Goal: Task Accomplishment & Management: Use online tool/utility

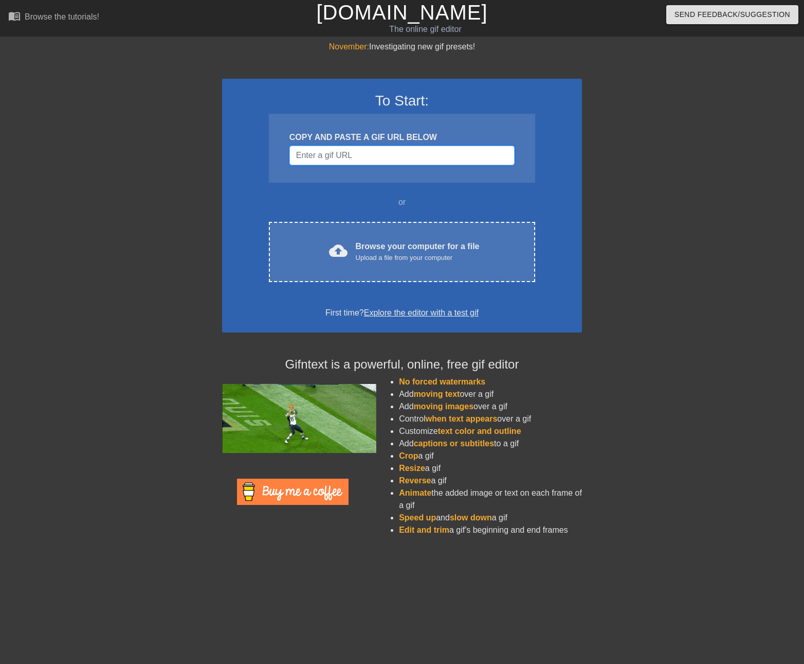
click at [320, 159] on input "Username" at bounding box center [402, 156] width 225 height 20
click at [329, 162] on input "Username" at bounding box center [402, 156] width 225 height 20
paste input "[URL][DOMAIN_NAME]"
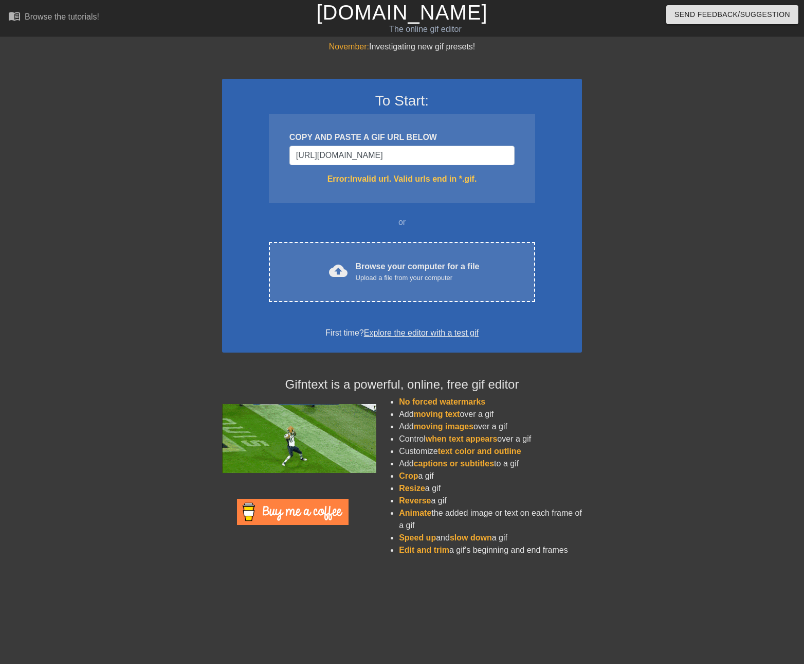
drag, startPoint x: 523, startPoint y: 198, endPoint x: 528, endPoint y: 198, distance: 5.7
click at [525, 198] on div "COPY AND PASTE A GIF URL BELOW [URL][DOMAIN_NAME] Error: Invalid url. Valid url…" at bounding box center [402, 158] width 266 height 89
click at [482, 151] on input "[URL][DOMAIN_NAME]" at bounding box center [402, 156] width 225 height 20
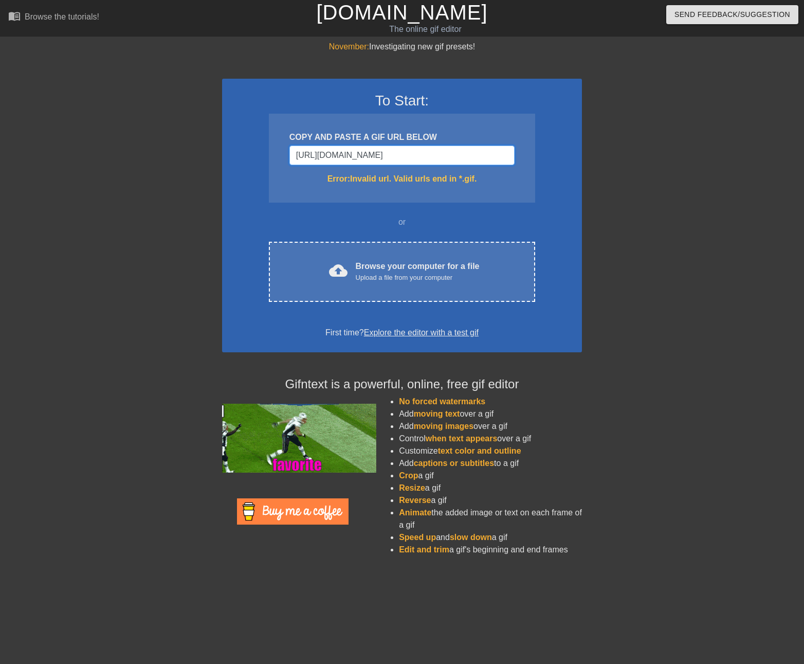
scroll to position [0, 26]
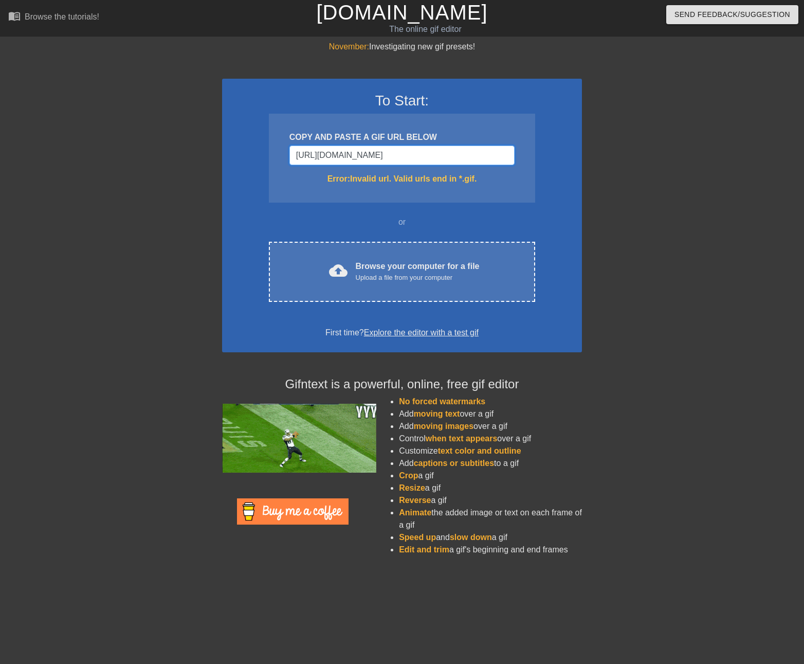
drag, startPoint x: 294, startPoint y: 157, endPoint x: 643, endPoint y: 157, distance: 348.8
click at [643, 157] on div "November: Investigating new gif presets! To Start: COPY AND PASTE A GIF URL BEL…" at bounding box center [402, 303] width 804 height 524
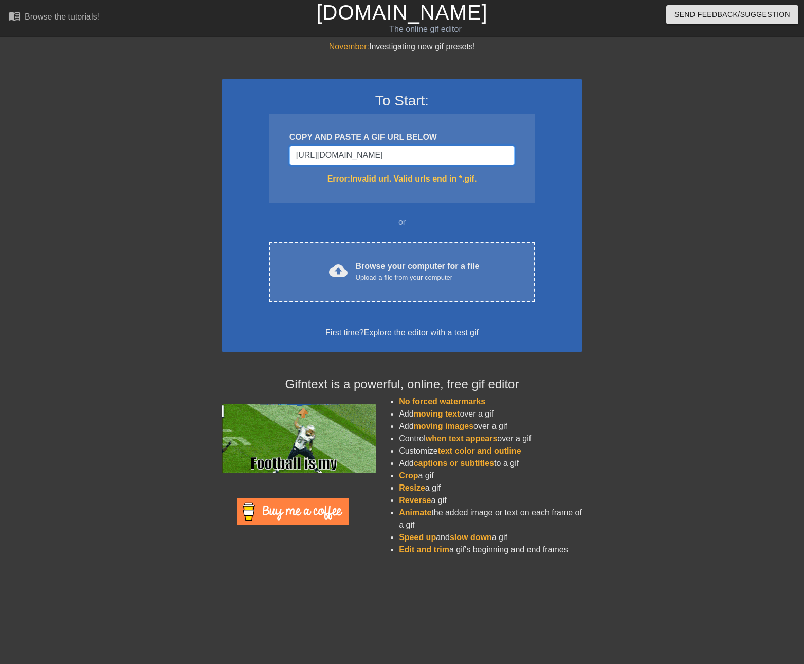
paste input "<div class="tenor-gif-embed" data-postid="6214633" data-share-method="host" dat…"
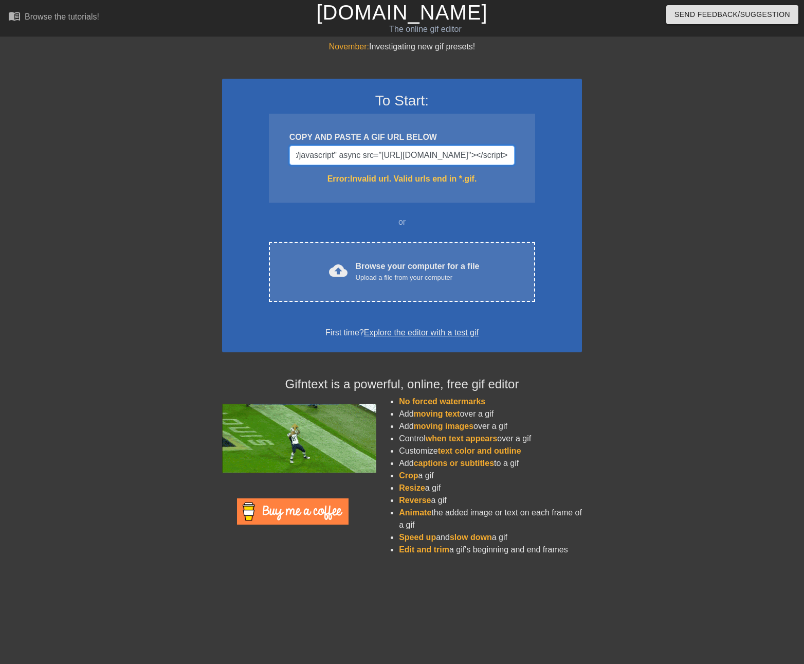
drag, startPoint x: 298, startPoint y: 157, endPoint x: 737, endPoint y: 150, distance: 438.8
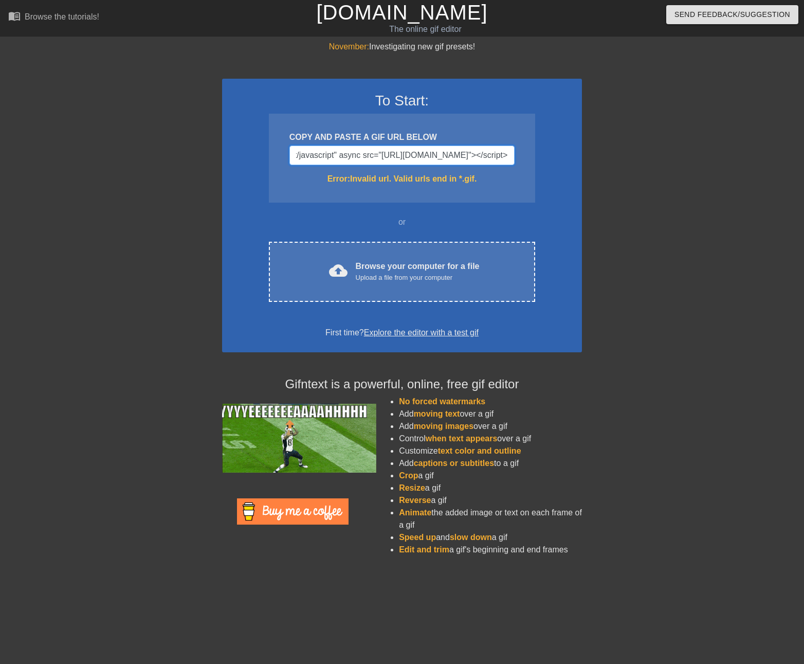
click at [737, 149] on div "November: Investigating new gif presets! To Start: COPY AND PASTE A GIF URL BEL…" at bounding box center [402, 303] width 804 height 524
paste input "[URL][DOMAIN_NAME]"
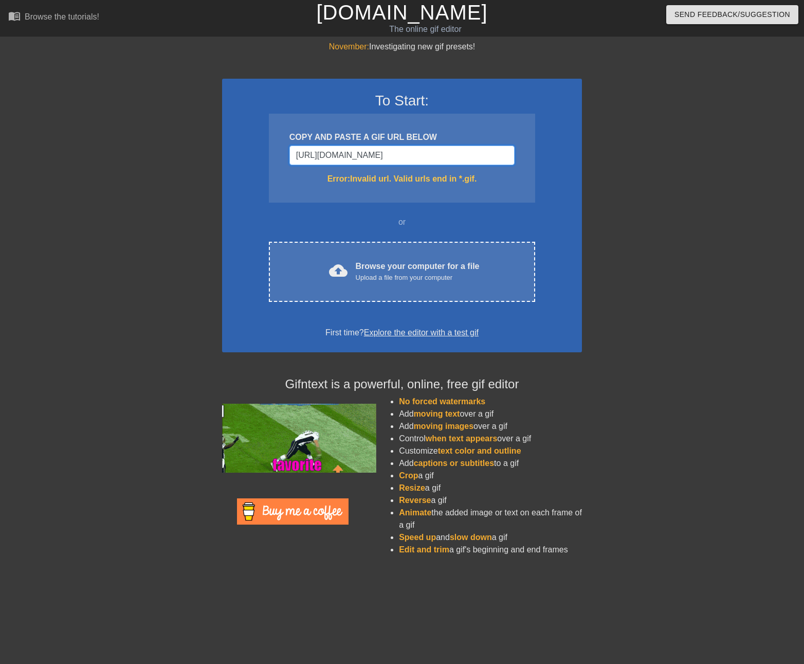
scroll to position [0, 26]
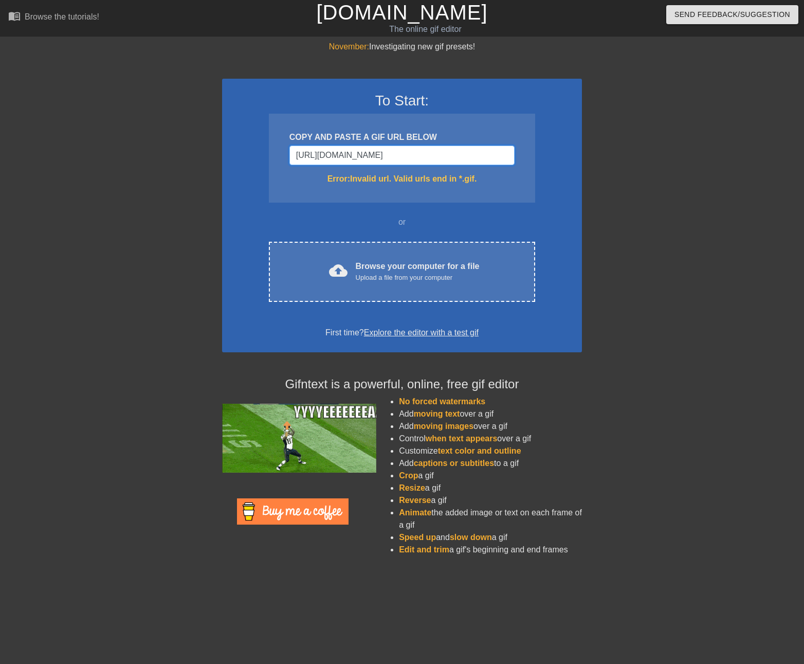
type input "[URL][DOMAIN_NAME]"
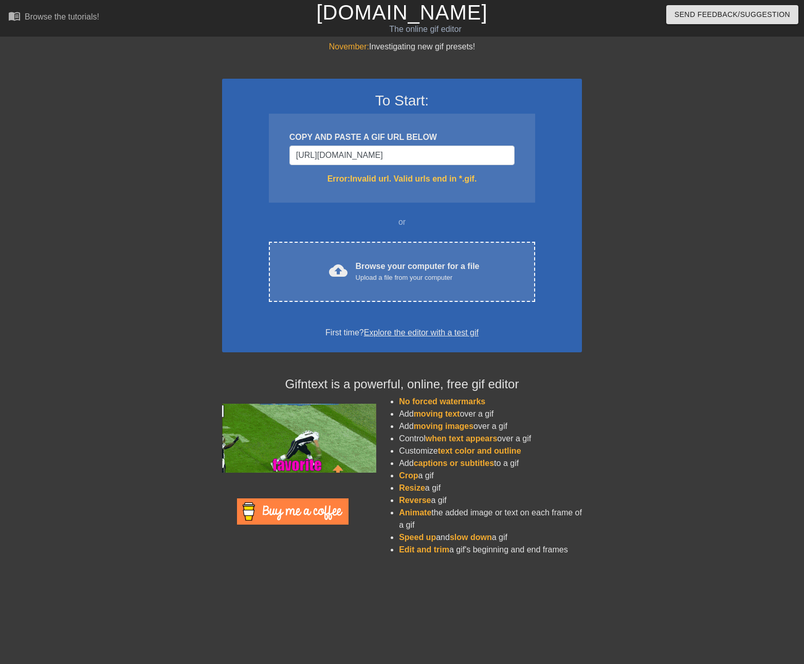
click at [593, 181] on div "November: Investigating new gif presets! To Start: COPY AND PASTE A GIF URL BEL…" at bounding box center [402, 303] width 804 height 524
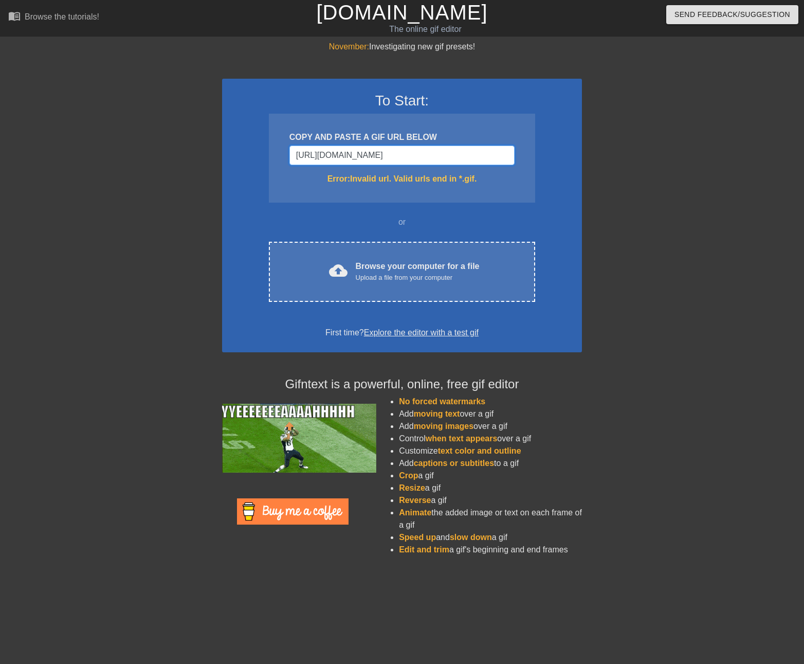
scroll to position [0, 26]
drag, startPoint x: 354, startPoint y: 148, endPoint x: 597, endPoint y: 152, distance: 242.8
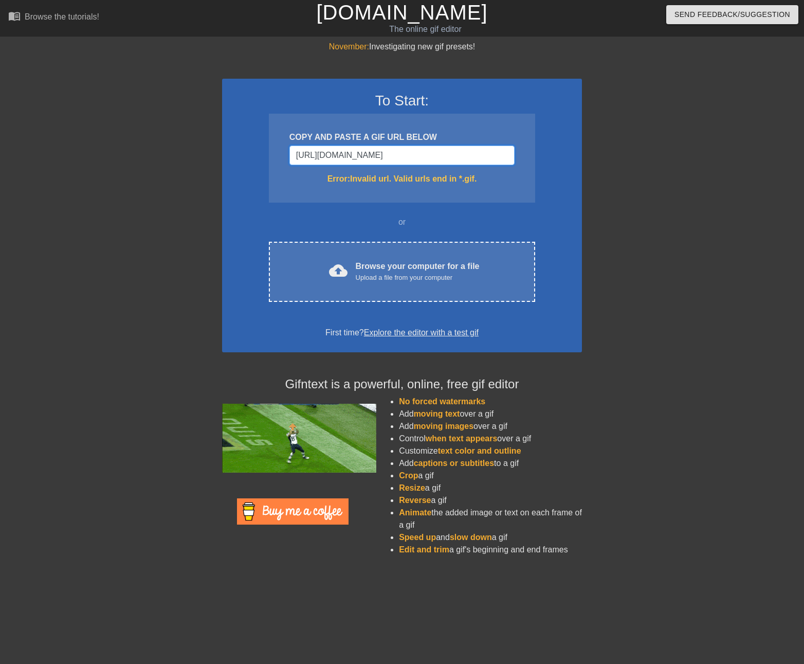
click at [597, 152] on div "November: Investigating new gif presets! To Start: COPY AND PASTE A GIF URL BEL…" at bounding box center [402, 303] width 804 height 524
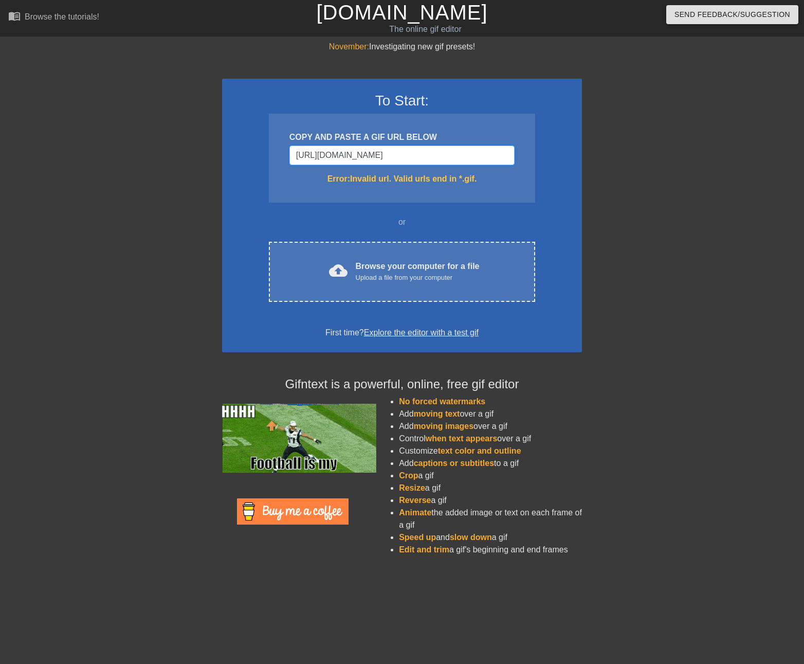
click at [451, 149] on input "[URL][DOMAIN_NAME]" at bounding box center [402, 156] width 225 height 20
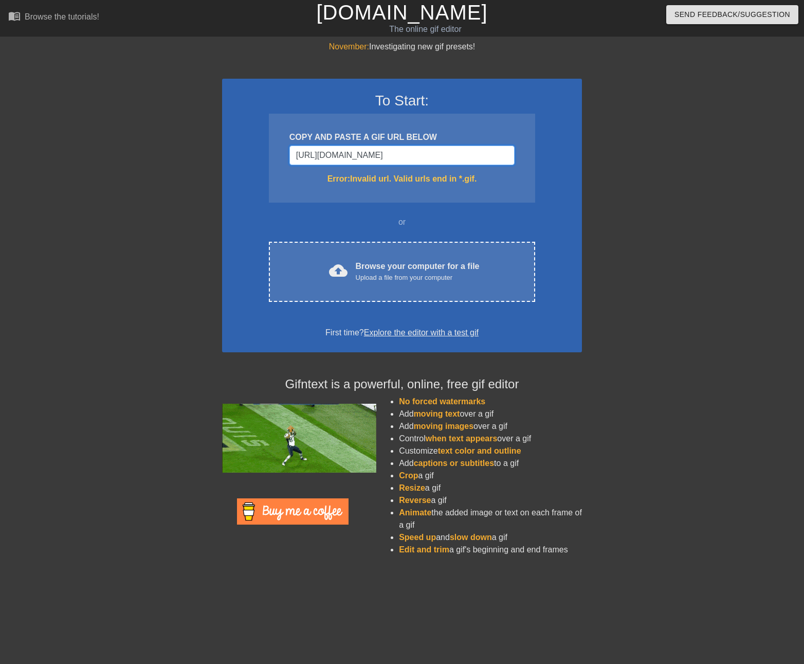
scroll to position [0, 0]
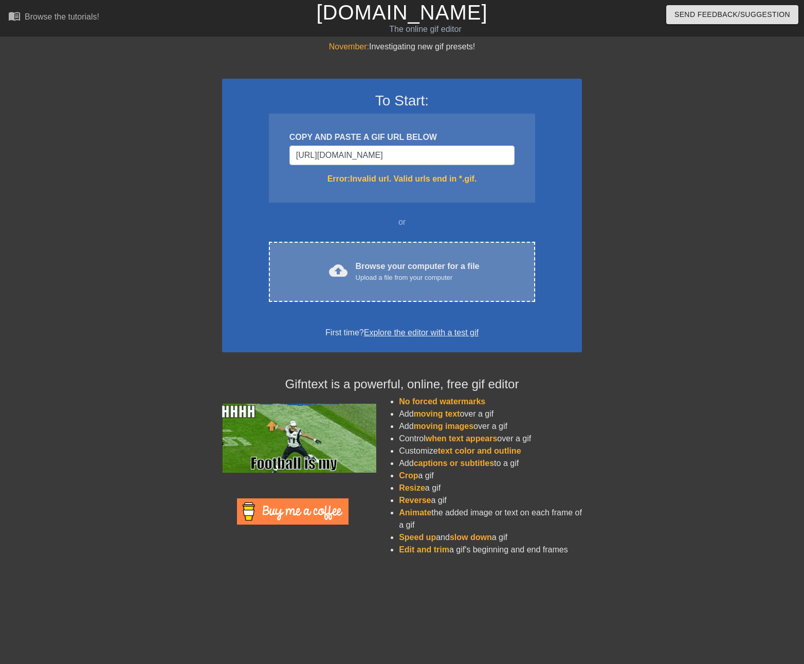
click at [398, 266] on div "Browse your computer for a file Upload a file from your computer" at bounding box center [418, 271] width 124 height 23
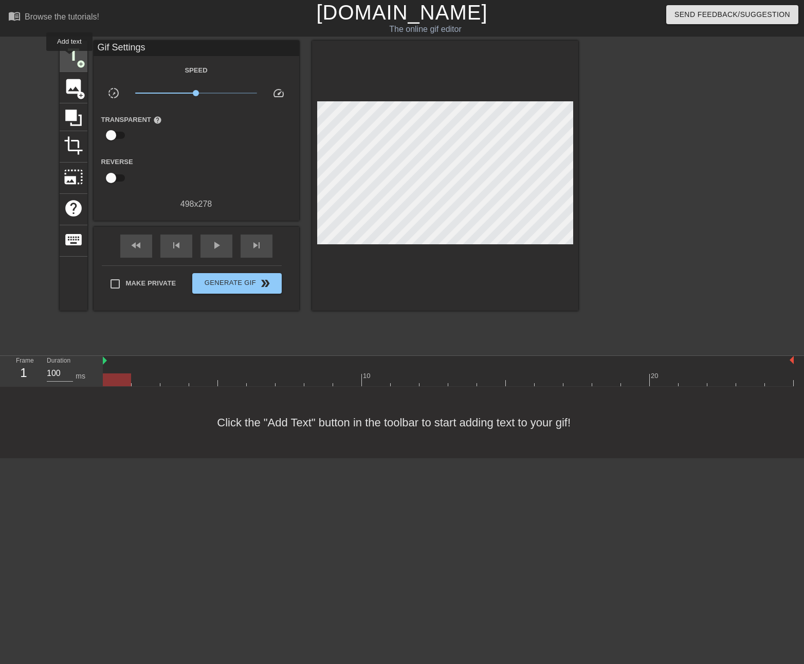
click at [69, 58] on span "title" at bounding box center [74, 55] width 20 height 20
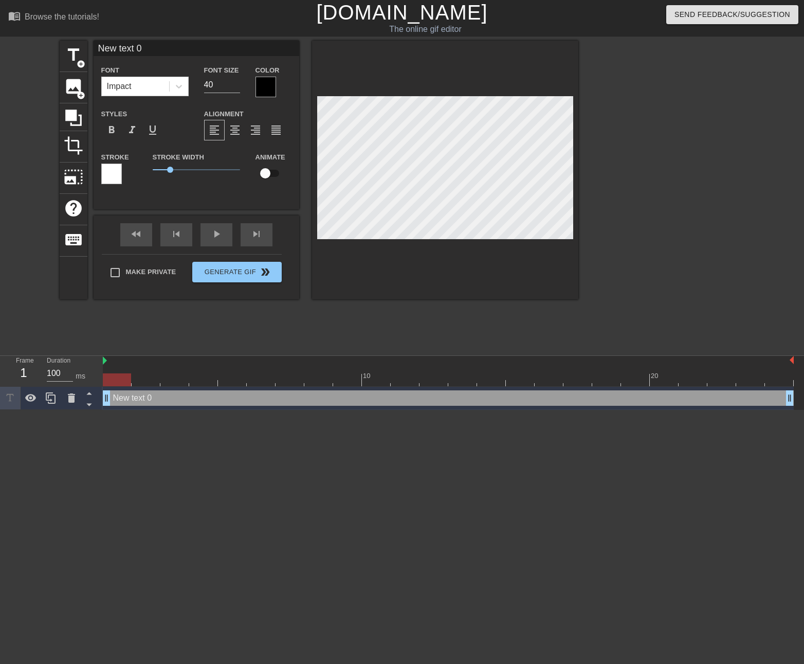
scroll to position [2, 3]
type input "K"
type textarea "K"
type input "Ke"
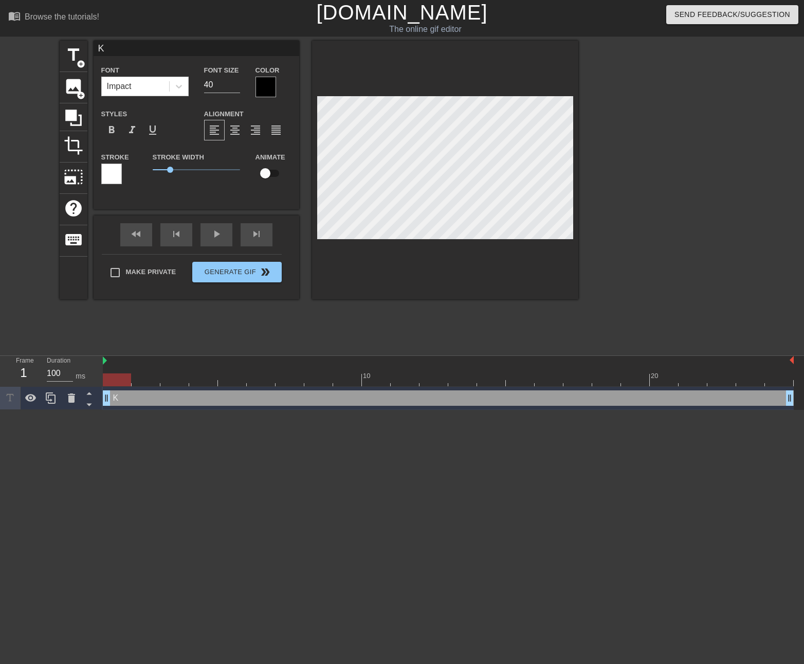
type textarea "Ke"
type input "Kee"
type textarea "Kee"
type input "Kees"
type textarea "Kees"
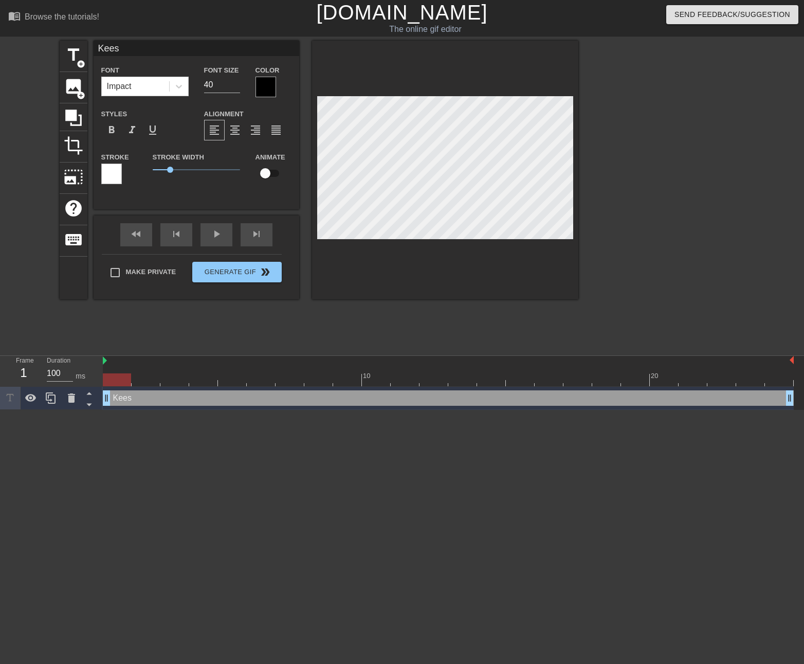
type input "Kees"
type textarea "Kees"
type input "Kees M"
type textarea "Kees M"
type input "Kees MC"
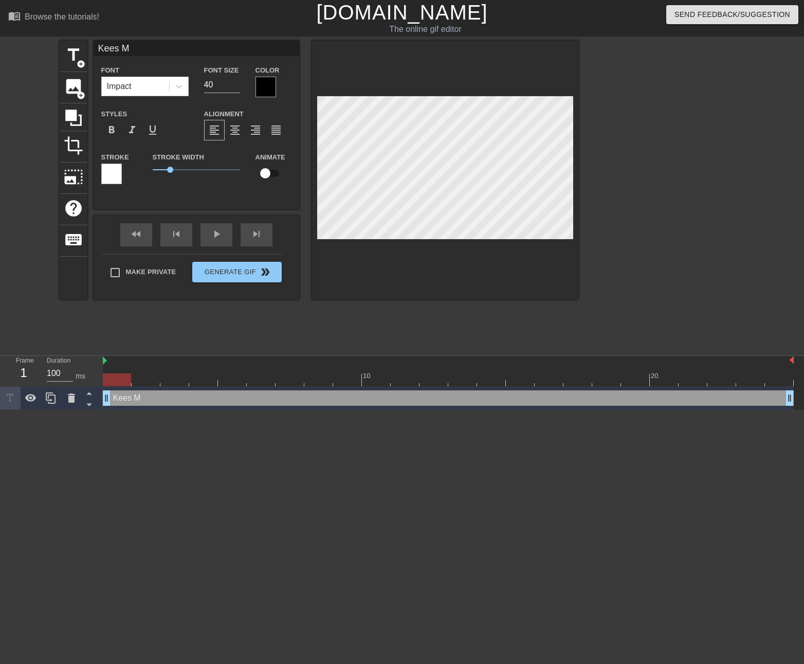
type textarea "Kees MC"
type input "Kees MC"
type textarea "Kees MC"
type input "Kees MC S"
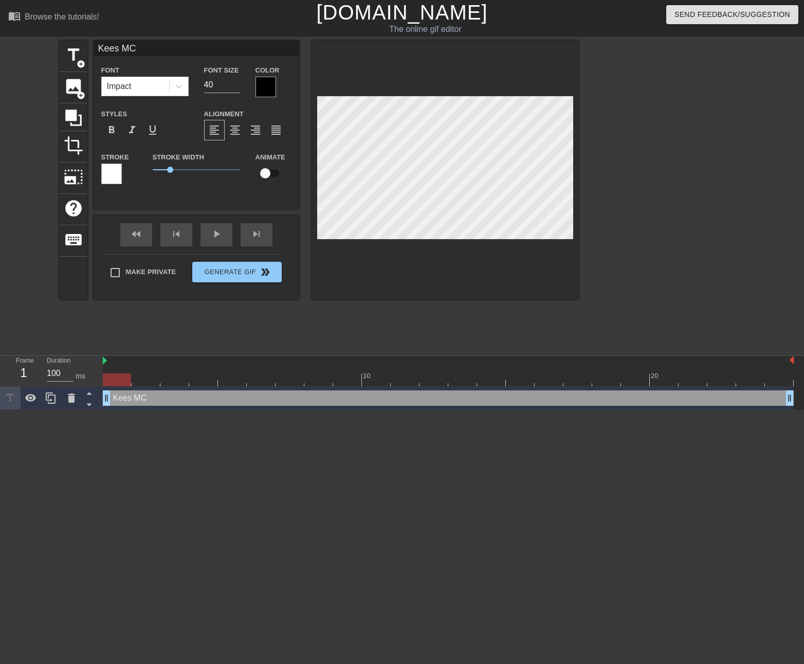
type textarea "Kees MC S"
type input "Kees MC Se"
type textarea "Kees MC Se"
type input "Kees MC Sec"
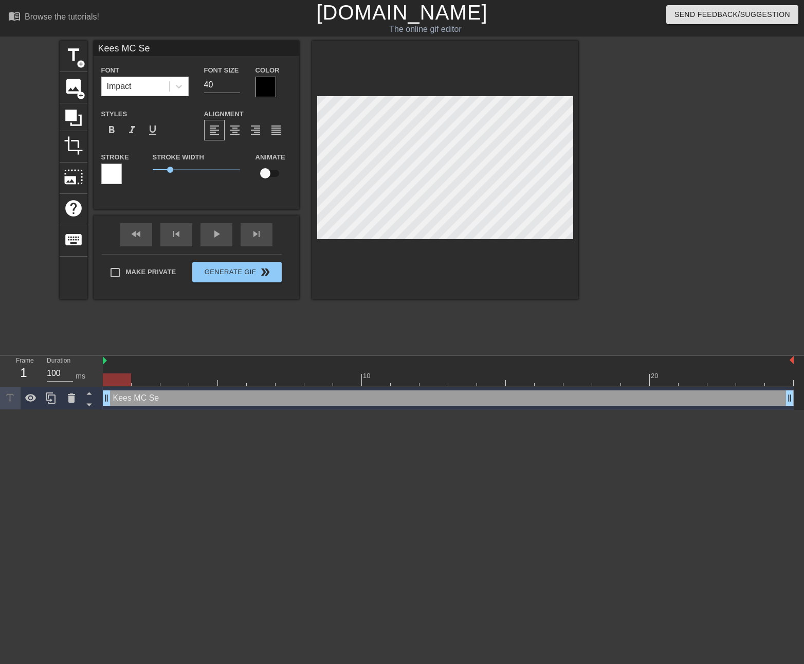
type textarea "Kees MC Sec"
type input "Kees MC Se"
type textarea "Kees MC Se"
type input "Kees MC Sev"
type textarea "Kees MC Sev"
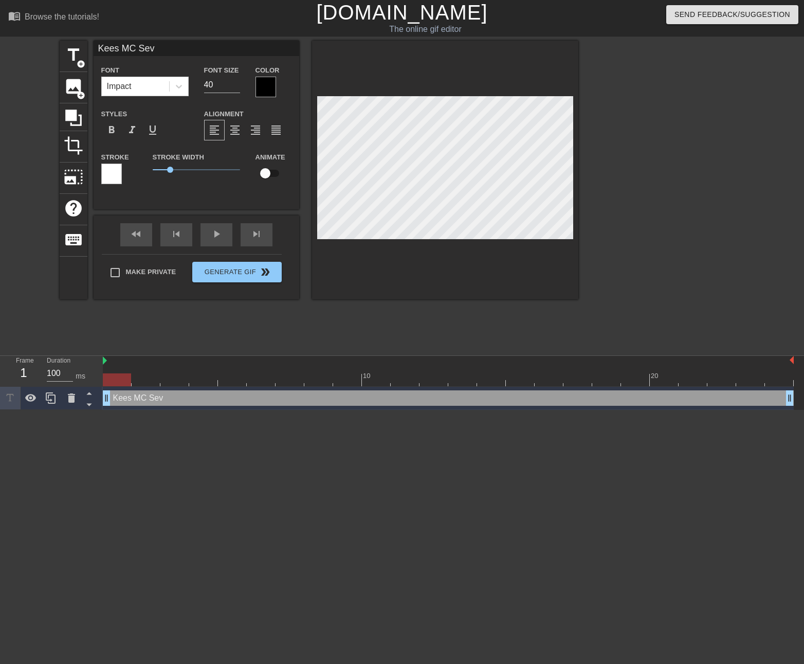
type input "[PERSON_NAME]"
type textarea "[PERSON_NAME]"
type input "[PERSON_NAME]"
type textarea "[PERSON_NAME]"
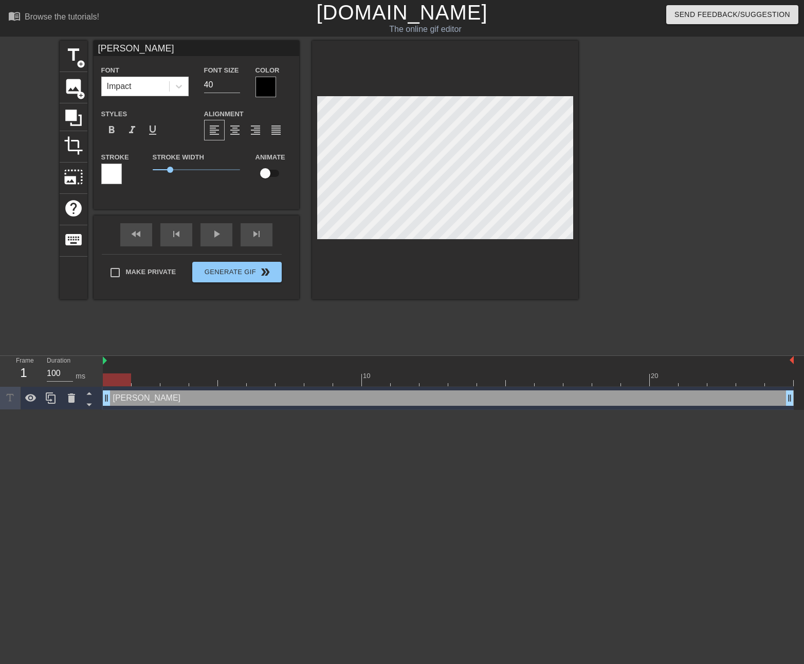
type input "[PERSON_NAME]"
type textarea "[PERSON_NAME]"
type input "Kees MC Sev"
type textarea "Kees MC Sev"
type input "Kees MC Se"
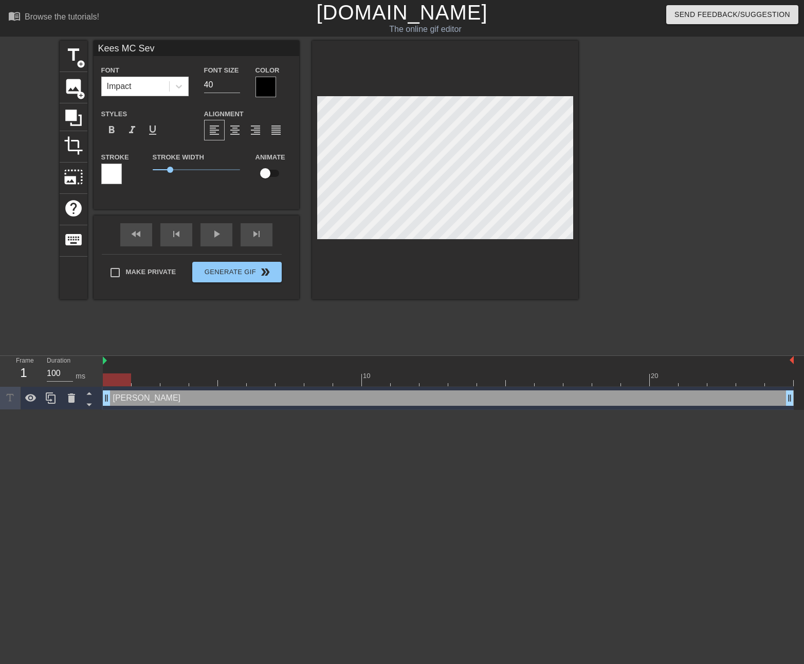
type textarea "Kees MC Se"
type input "Kees MC Ser"
type textarea "Kees MC Ser"
type input "Kees MC Serv"
type textarea "Kees MC Serv"
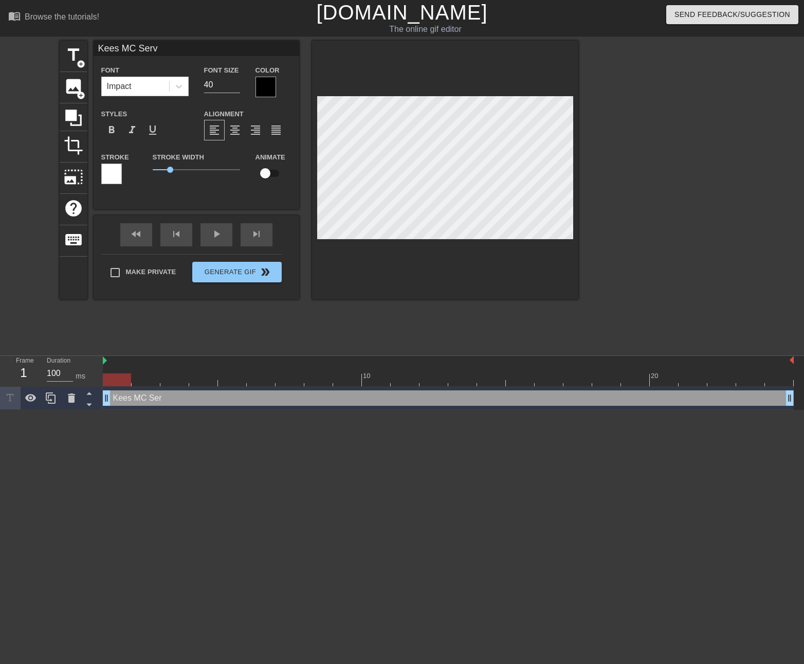
type input "Kees MC Serve"
type textarea "Kees MC Serve"
type input "Kees MC Server"
type textarea "Kees MC Server"
type input "Kees MC Server"
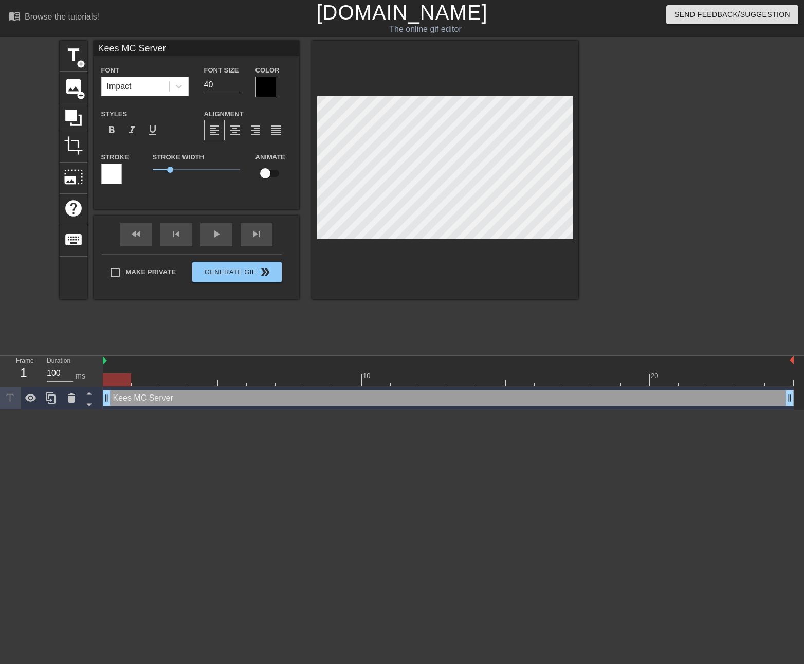
type textarea "Kees MC Server"
type input "Kees MC Server1"
type textarea "Kees MC Server 1"
type input "Kees MC Server16"
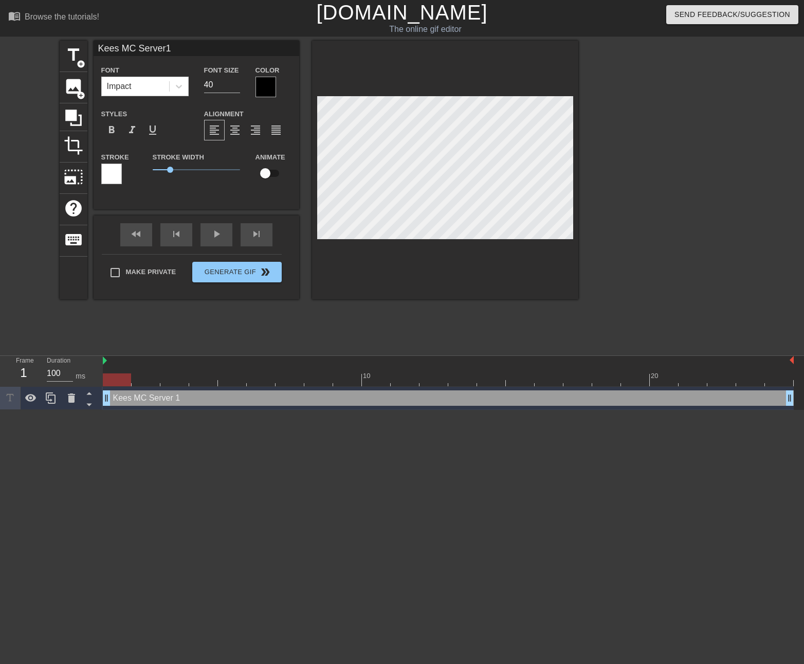
type textarea "Kees MC Server 16"
type input "Kees MC Server167"
type textarea "Kees MC Server 167"
type input "Kees MC Server167."
type textarea "Kees MC Server 167."
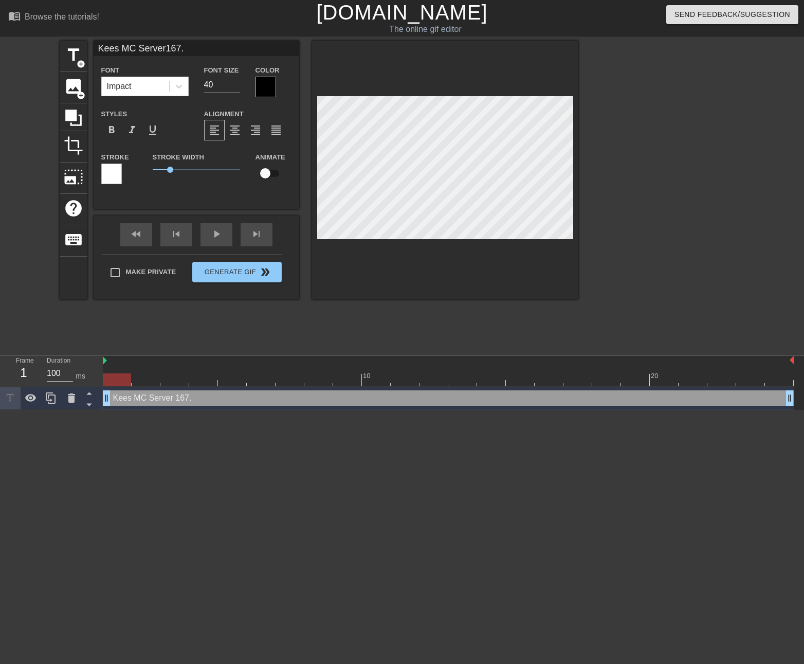
type input "Kees MC Server167.1"
type textarea "Kees MC Server 167.1"
type input "Kees MC Server167.17"
type textarea "Kees MC Server 167.17"
type input "Kees MC Server167.1"
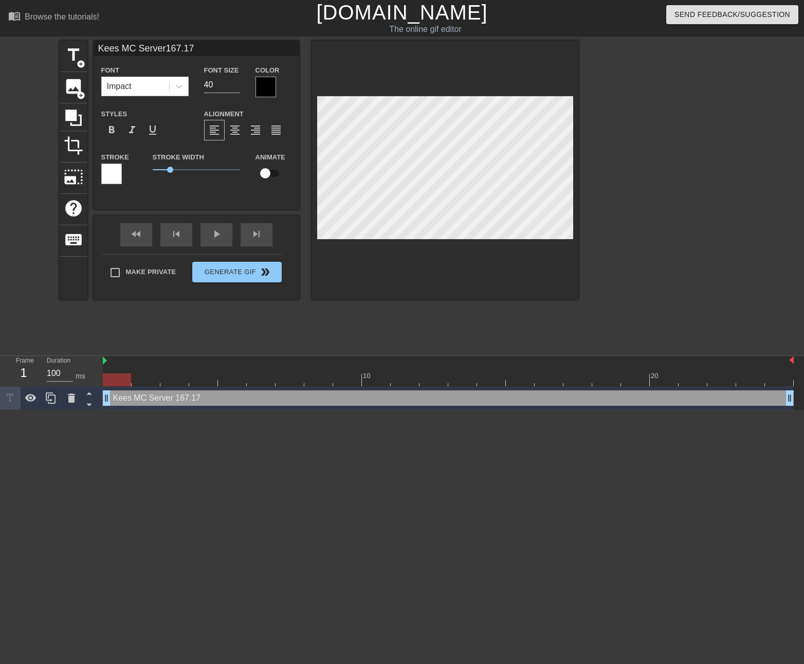
type textarea "Kees MC Server 167.1"
type input "Kees MC Server167.17"
type textarea "Kees MC Server 167.179"
type input "Kees MC Server167.179."
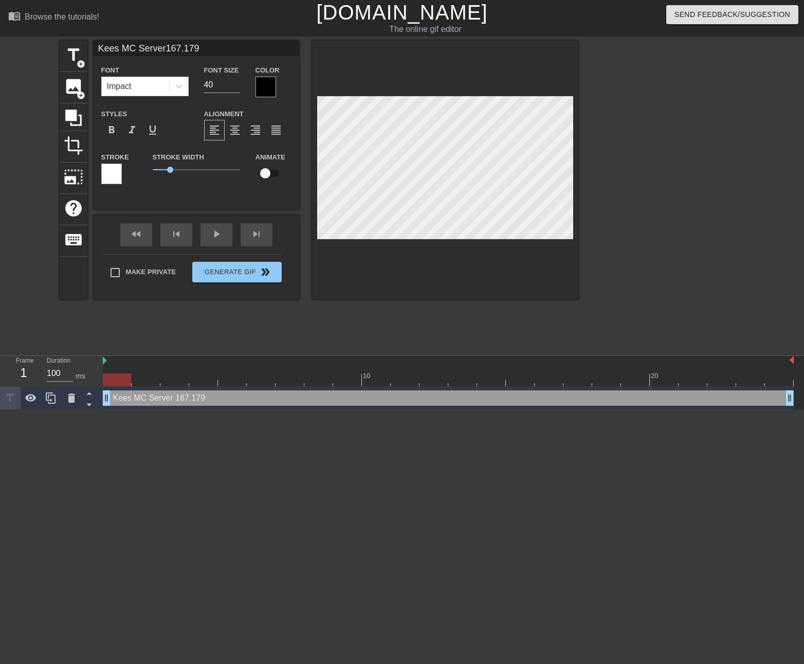
type textarea "Kees MC Server 167.179."
type input "Kees MC Server167.179.1"
type textarea "Kees MC Server 167.179.1"
type input "Kees MC Server167.179.13"
type textarea "Kees MC Server 167.179.13"
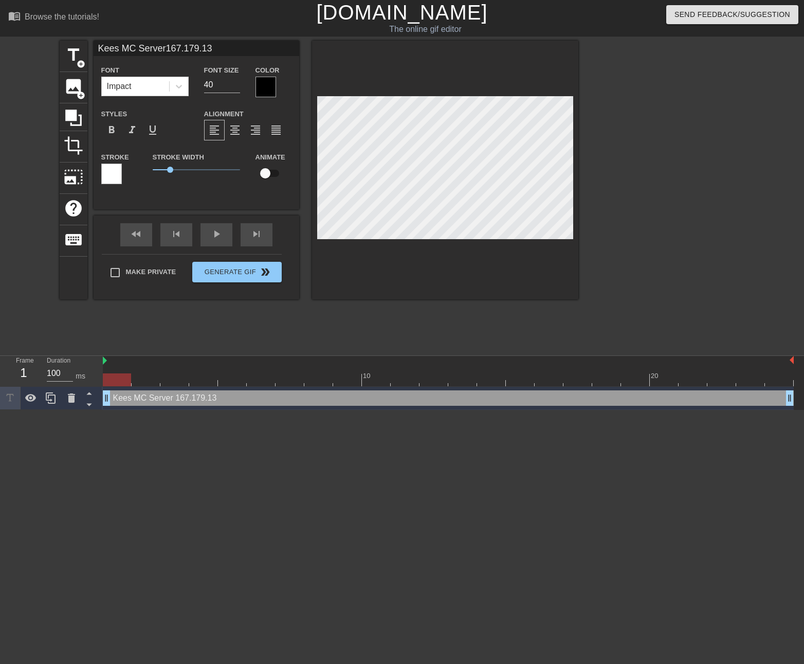
type input "Kees MC Server167.179.131"
type textarea "Kees MC Server 167.179.131"
type input "Kees MC Server167.179.131."
type textarea "Kees MC Server 167.179.131."
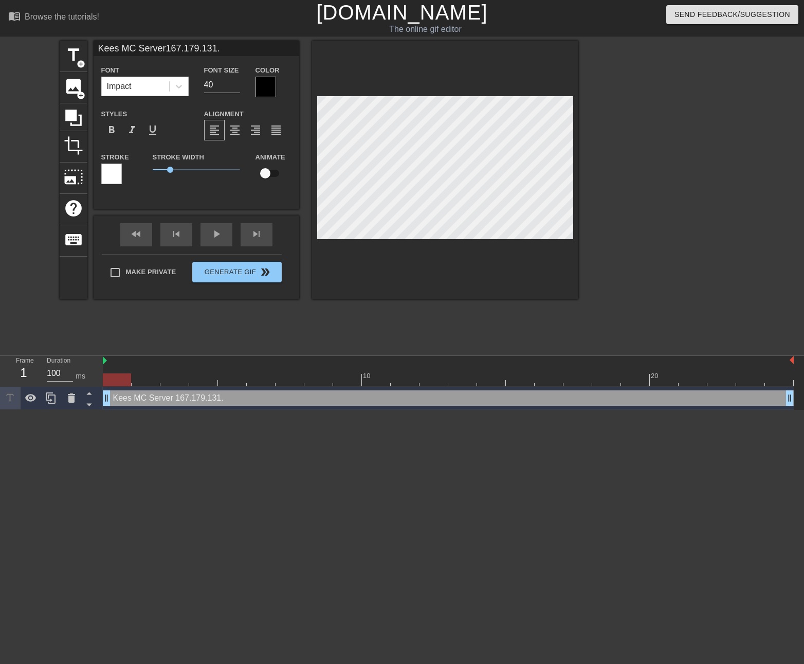
type input "Kees MC Server167.179.131.2"
type textarea "Kees MC Server [TECHNICAL_ID]"
type input "Kees MC Server167.179.131.22"
type textarea "Kees MC Server [TECHNICAL_ID]"
type input "Kees MC Server167.179.131.22:"
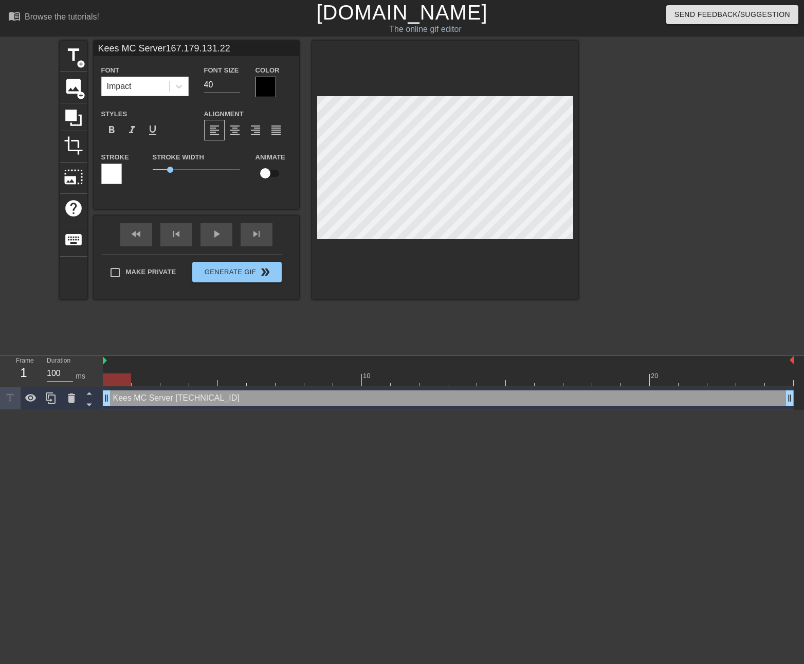
type textarea "Kees MC Server [URL]:"
type input "Kees MC Server167.179.131.22:2"
type textarea "Kees MC Server 167.179.131.22:2"
type input "Kees MC Server167.179.131.22:25"
type textarea "Kees MC Server [TECHNICAL_ID]"
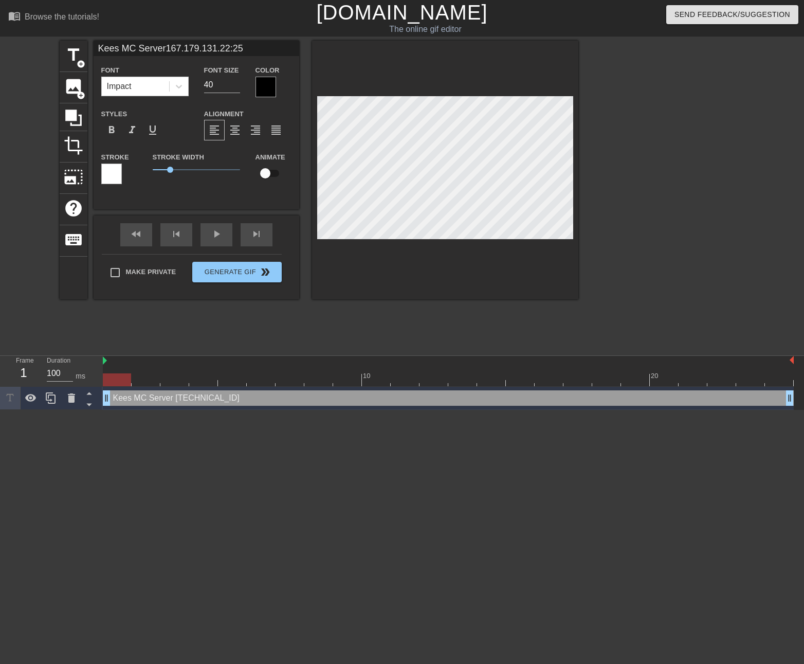
type input "Kees MC Server167.179.131.22:255"
type textarea "Kees MC Server [TECHNICAL_ID]"
type input "Kees MC Server167.179.131.22:2556"
type textarea "Kees MC Server [TECHNICAL_ID]"
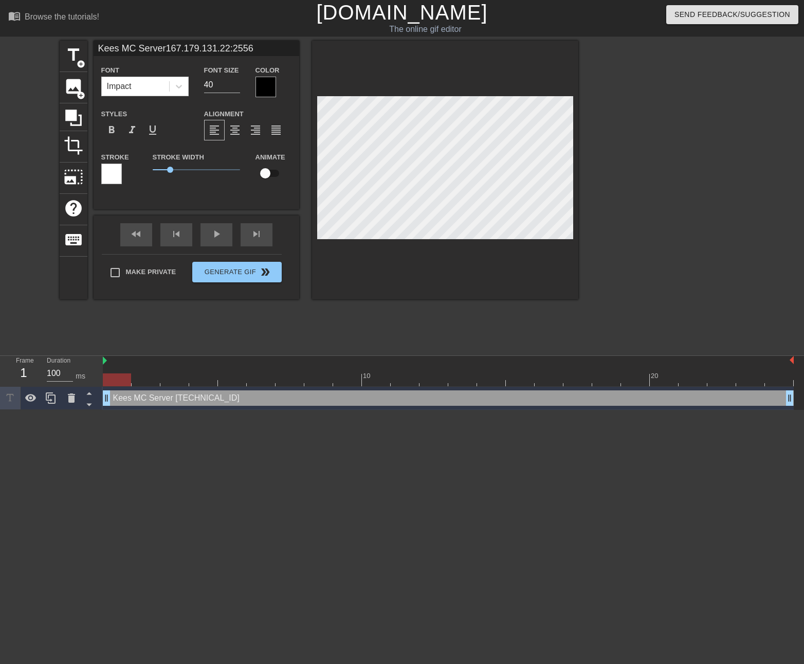
type input "Kees MC Server167.179.131.22:25565"
type textarea "Kees MC Server [TECHNICAL_ID]"
click at [266, 88] on div at bounding box center [266, 87] width 21 height 21
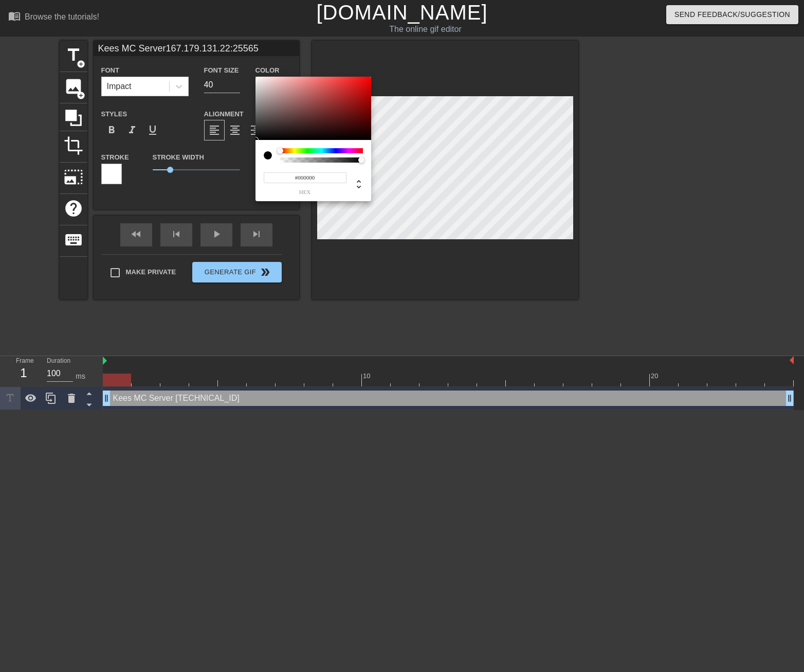
type input "Kees MC Server167.179.131.22:25565"
type input "#9B9797"
type input "Kees MC Server167.179.131.22:25565"
type input "#ACA7A7"
type input "Kees MC Server167.179.131.22:25565"
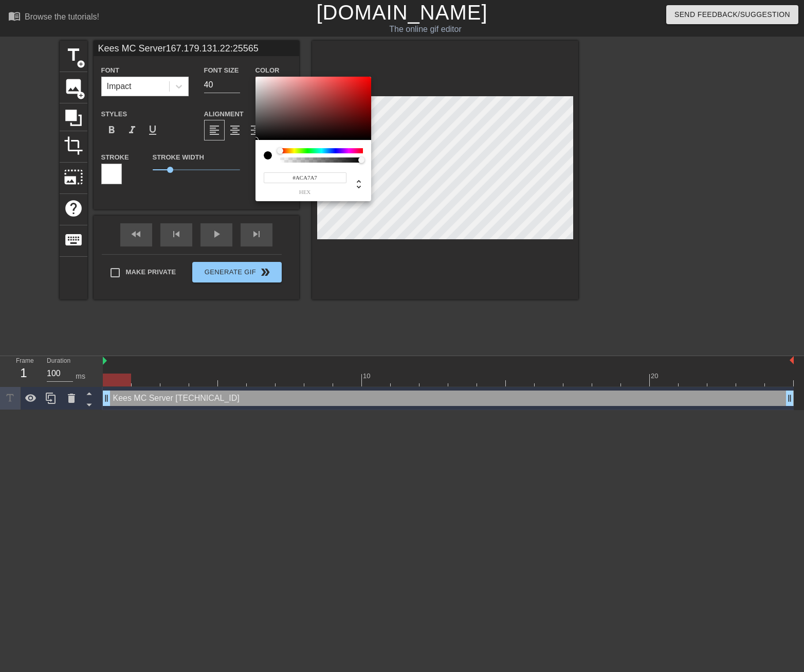
type input "#FFFFFF"
type input "Kees MC Server167.179.131.22:25565"
type input "#F2E0E0"
type input "Kees MC Server167.179.131.22:25565"
type input "#CDB4B4"
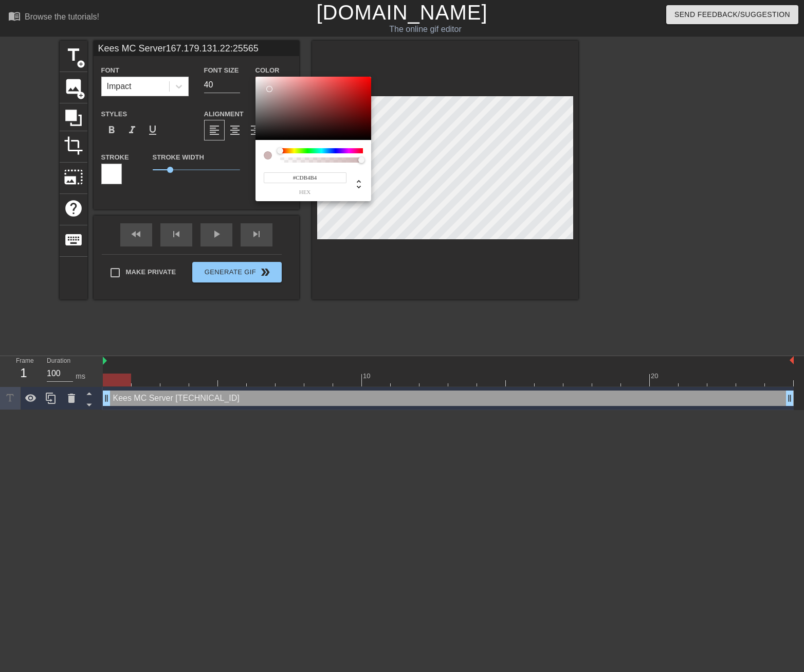
type input "Kees MC Server167.179.131.22:25565"
type input "#CAB3B3"
type input "Kees MC Server167.179.131.22:25565"
type input "#CAB5B5"
type input "Kees MC Server167.179.131.22:25565"
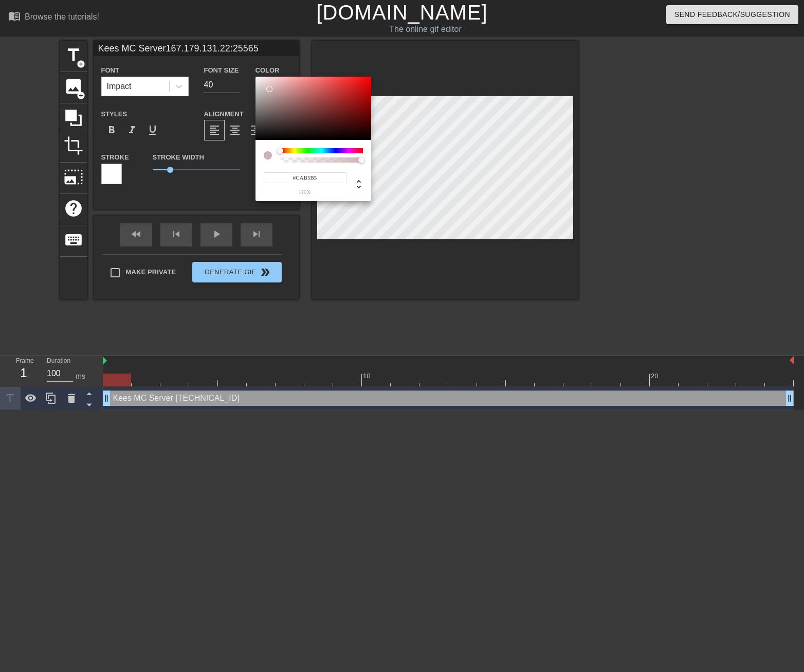
type input "#C4BCBC"
type input "Kees MC Server167.179.131.22:25565"
type input "#C29797"
type input "Kees MC Server167.179.131.22:25565"
type input "#CA9D9D"
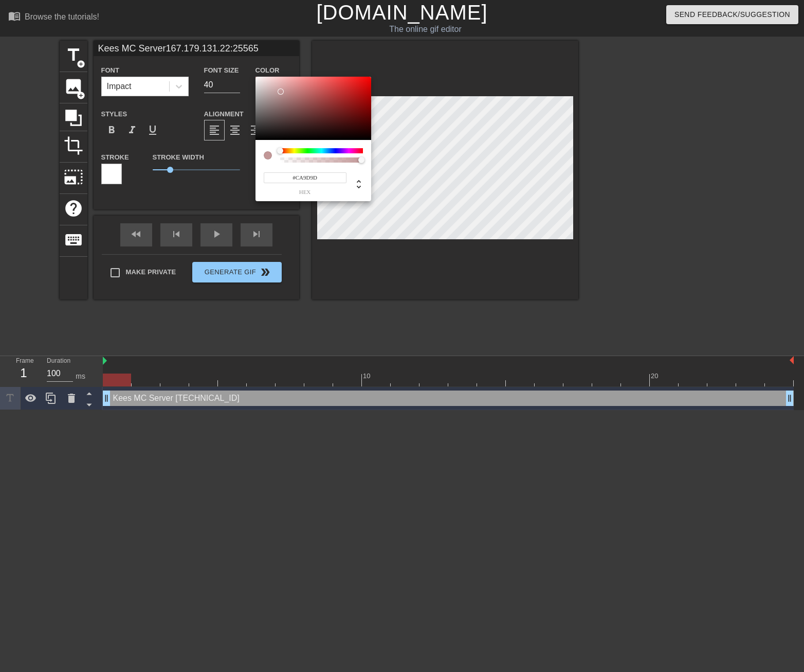
type input "Kees MC Server167.179.131.22:25565"
type input "#DF4A4A"
type input "Kees MC Server167.179.131.22:25565"
type input "#E5E3E3"
type input "Kees MC Server167.179.131.22:25565"
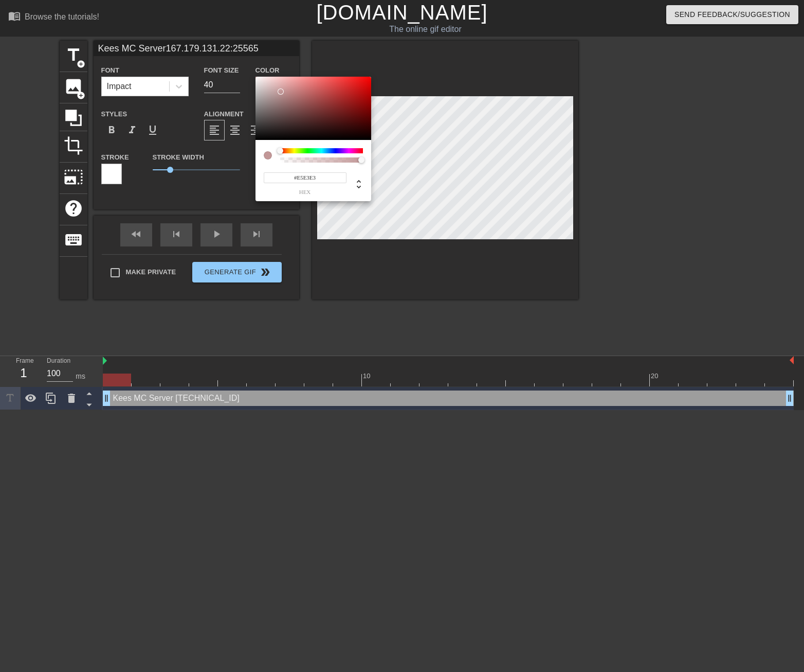
type input "#E7E4E4"
type input "Kees MC Server167.179.131.22:25565"
type input "#EDE9E9"
drag, startPoint x: 255, startPoint y: 76, endPoint x: 258, endPoint y: 81, distance: 5.6
click at [258, 81] on div at bounding box center [314, 109] width 116 height 64
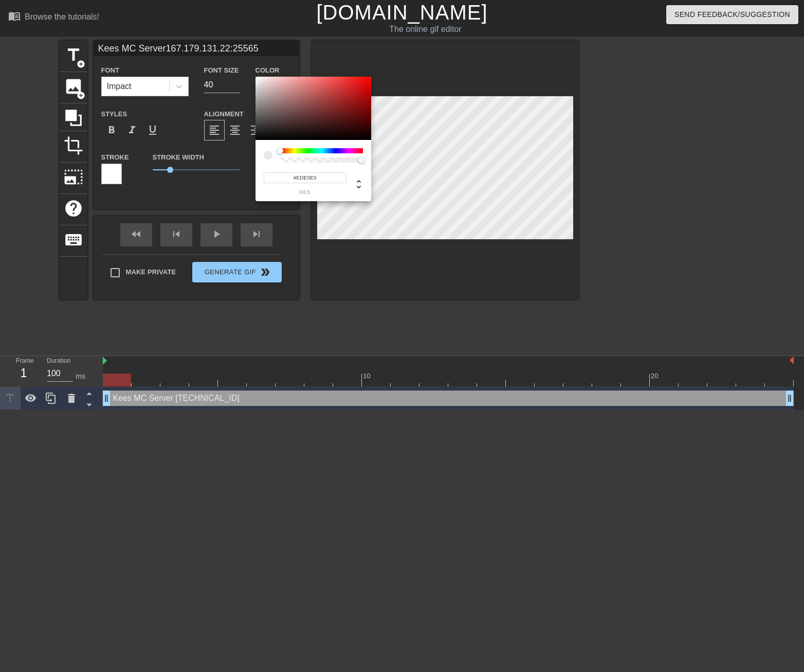
type input "Kees MC Server167.179.131.22:25565"
type input "#EDE5E5"
type input "Kees MC Server167.179.131.22:25565"
type input "#F0E6E6"
type input "Kees MC Server167.179.131.22:25565"
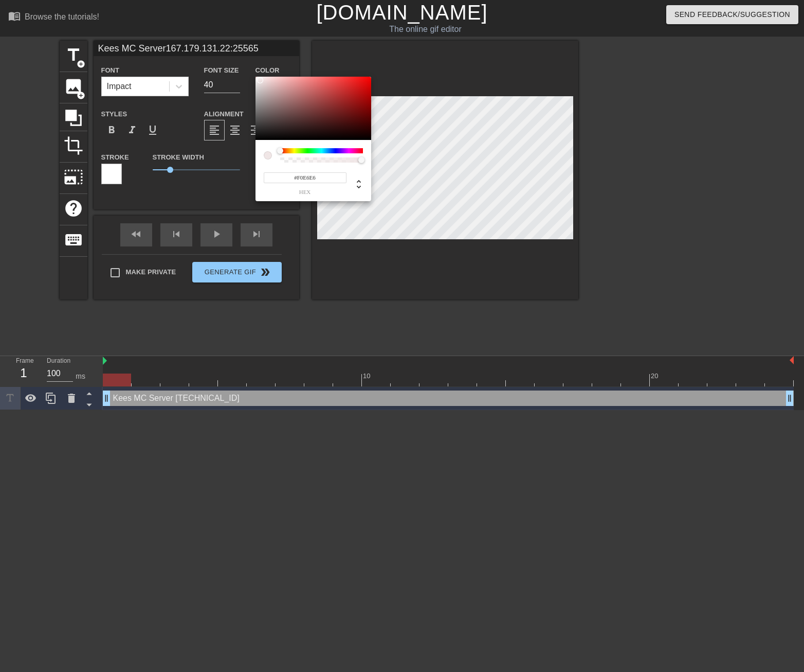
type input "#F0E8E8"
type input "Kees MC Server167.179.131.22:25565"
type input "#F4EEEE"
type input "Kees MC Server167.179.131.22:25565"
type input "#F6F1F1"
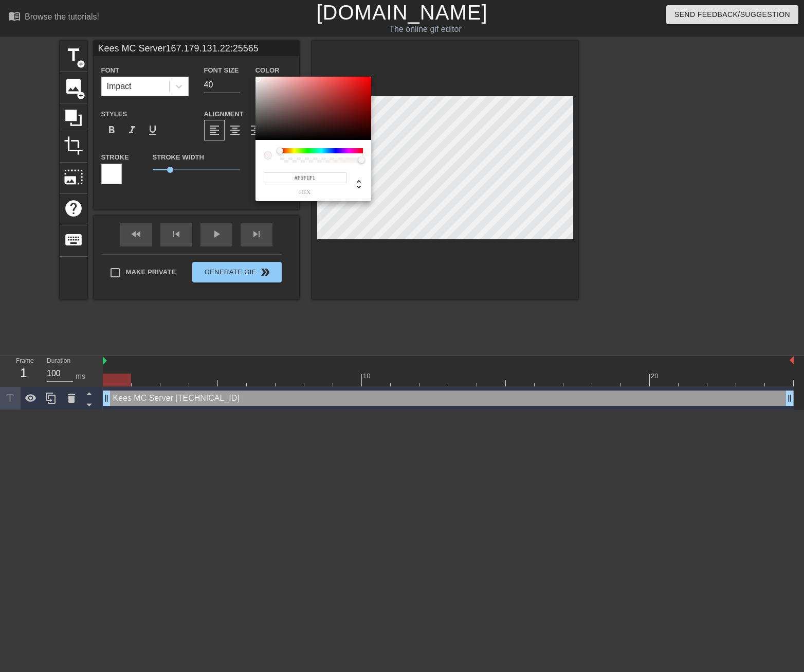
type input "Kees MC Server167.179.131.22:25565"
type input "#F8F8F8"
type input "Kees MC Server167.179.131.22:25565"
type input "#F6EBEB"
type input "Kees MC Server167.179.131.22:25565"
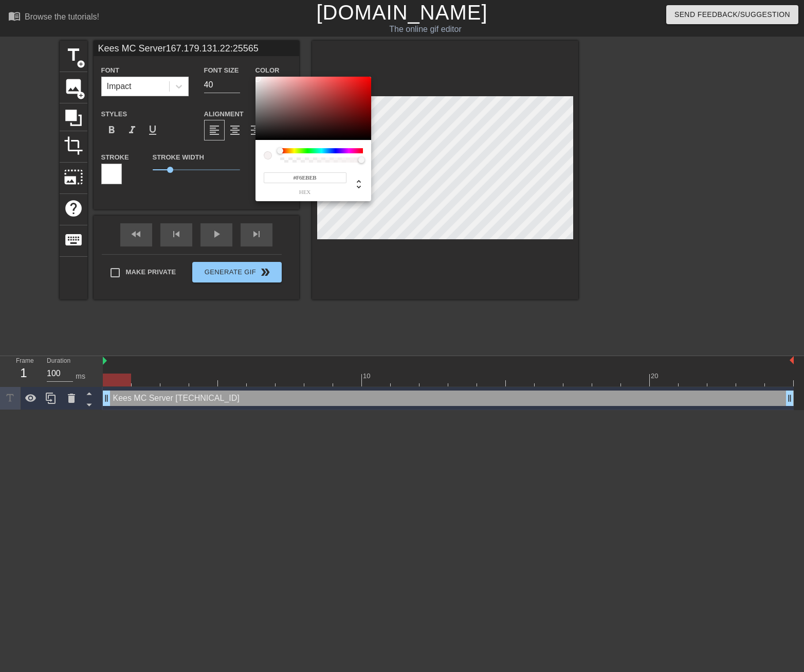
type input "#804F4F"
type input "Kees MC Server167.179.131.22:25565"
type input "#0D0303"
type input "Kees MC Server167.179.131.22:25565"
type input "#050101"
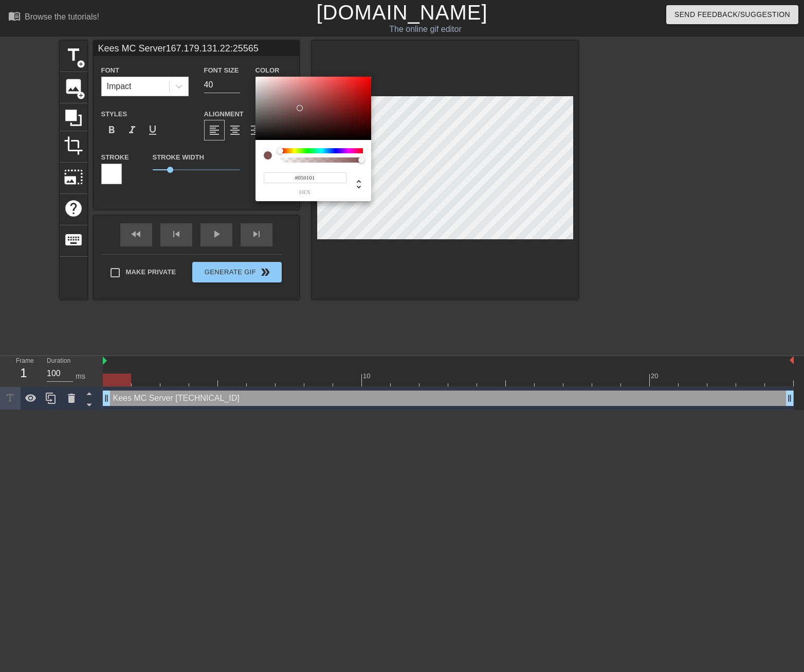
type input "Kees MC Server167.179.131.22:25565"
type input "#070000"
type input "Kees MC Server167.179.131.22:25565"
type input "#050000"
type input "Kees MC Server167.179.131.22:25565"
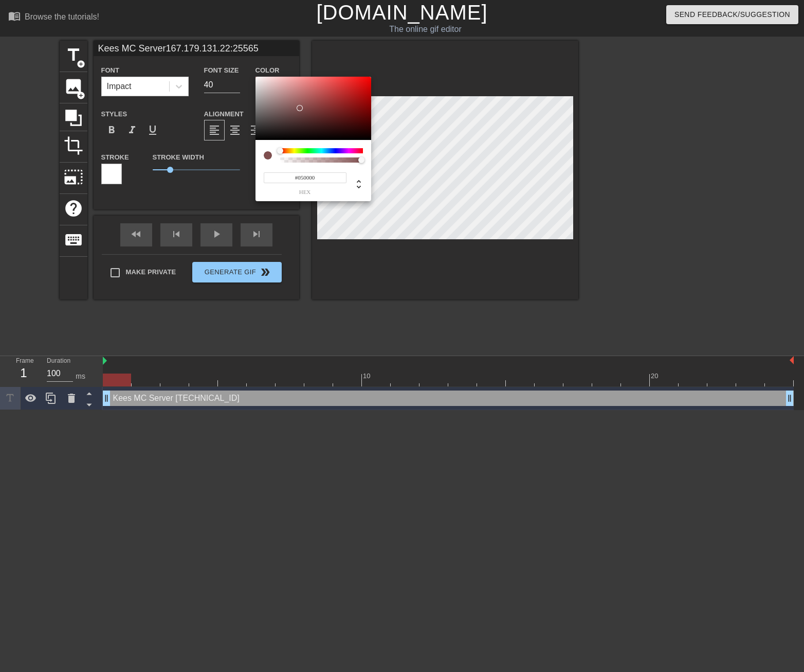
type input "#000000"
type input "Kees MC Server167.179.131.22:25565"
type input "#130303"
type input "Kees MC Server167.179.131.22:25565"
type input "#1F0505"
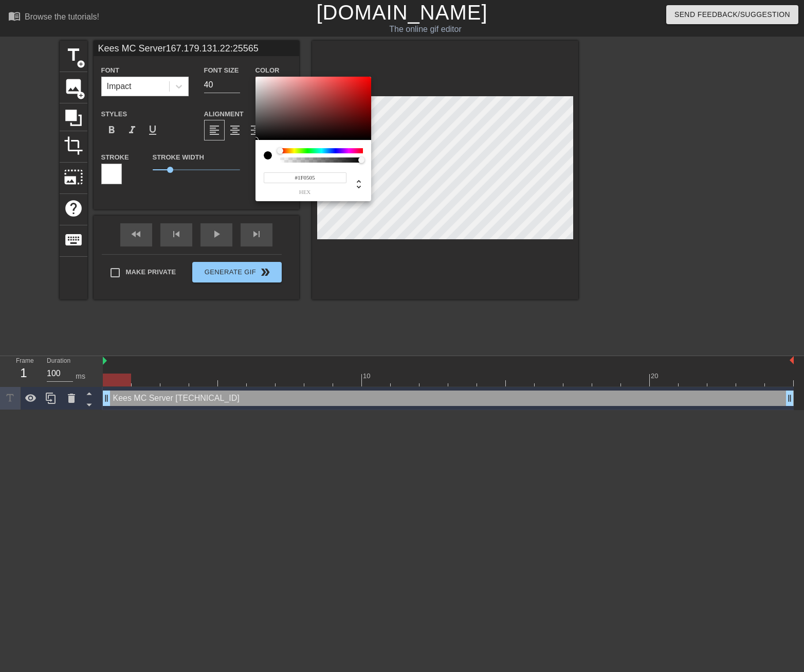
type input "Kees MC Server167.179.131.22:25565"
type input "#490D0D"
type input "Kees MC Server167.179.131.22:25565"
type input "#7E2424"
type input "Kees MC Server167.179.131.22:25565"
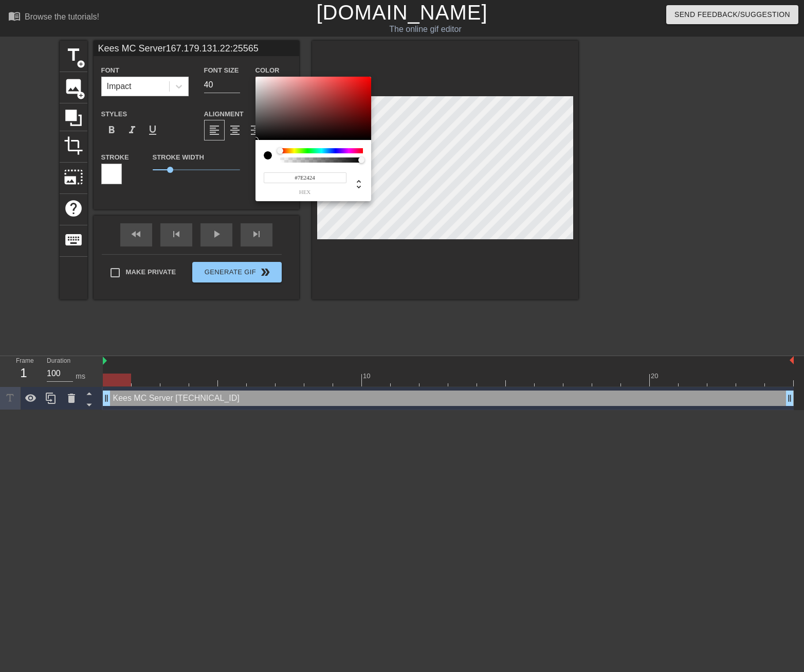
type input "#8F3636"
type input "Kees MC Server167.179.131.22:25565"
type input "#762E2E"
type input "Kees MC Server167.179.131.22:25565"
type input "#190808"
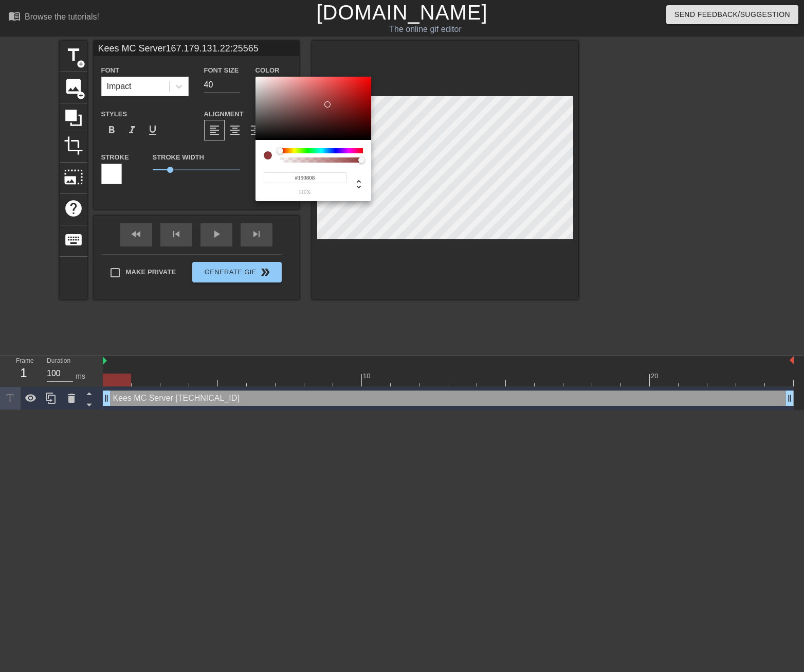
type input "Kees MC Server167.179.131.22:25565"
type input "#000000"
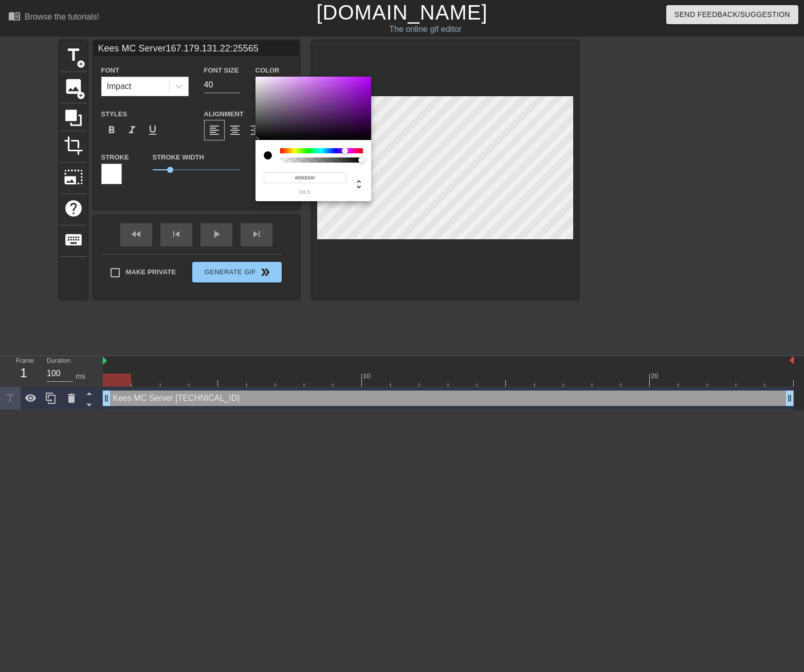
click at [346, 151] on div at bounding box center [321, 150] width 83 height 5
click at [349, 150] on div at bounding box center [349, 151] width 6 height 6
type input "Kees MC Server167.179.131.22:25565"
type input "#A92BA8"
type input "Kees MC Server167.179.131.22:25565"
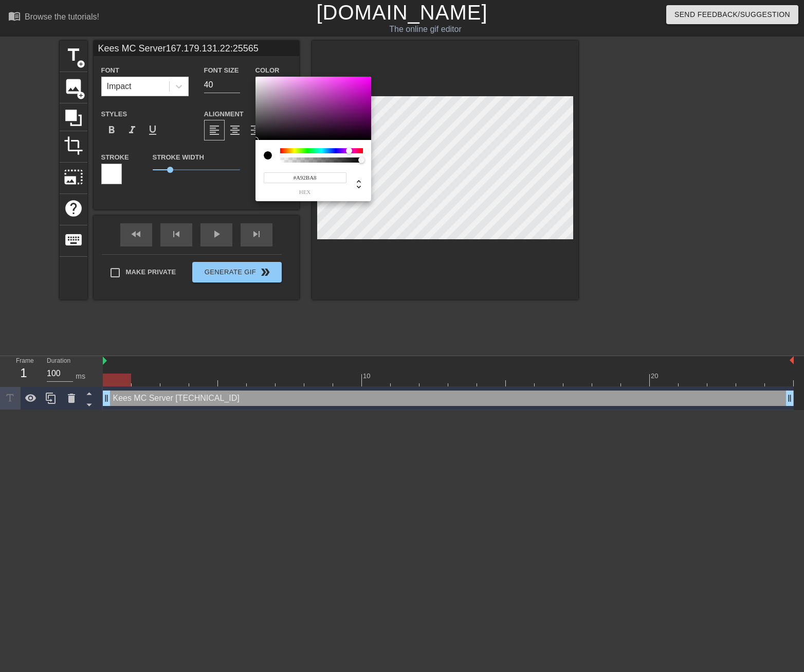
type input "#AC2CAB"
type input "Kees MC Server167.179.131.22:25565"
type input "#BE23BD"
type input "Kees MC Server167.179.131.22:25565"
type input "#C81EC7"
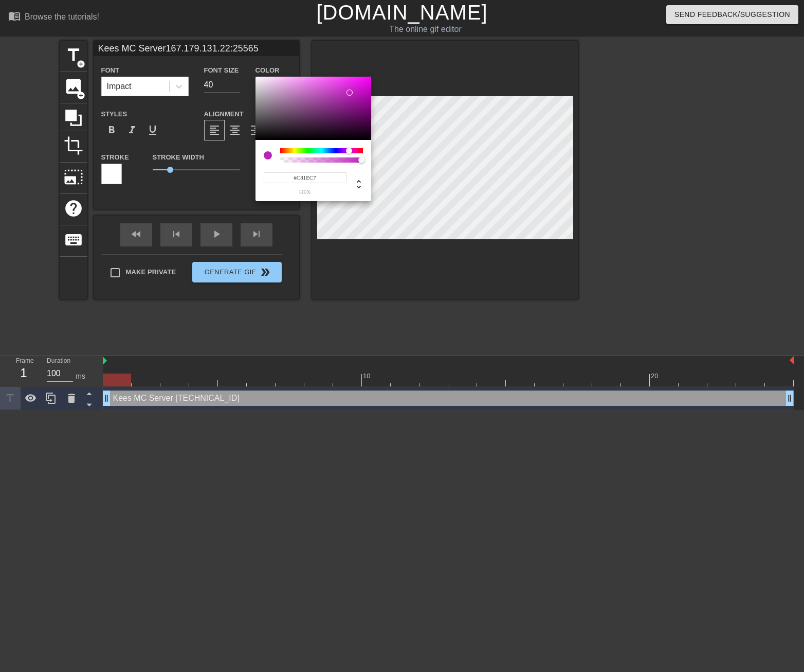
type input "Kees MC Server167.179.131.22:25565"
type input "#CA1EC9"
type input "Kees MC Server167.179.131.22:25565"
type input "#CD1DCB"
type input "Kees MC Server167.179.131.22:25565"
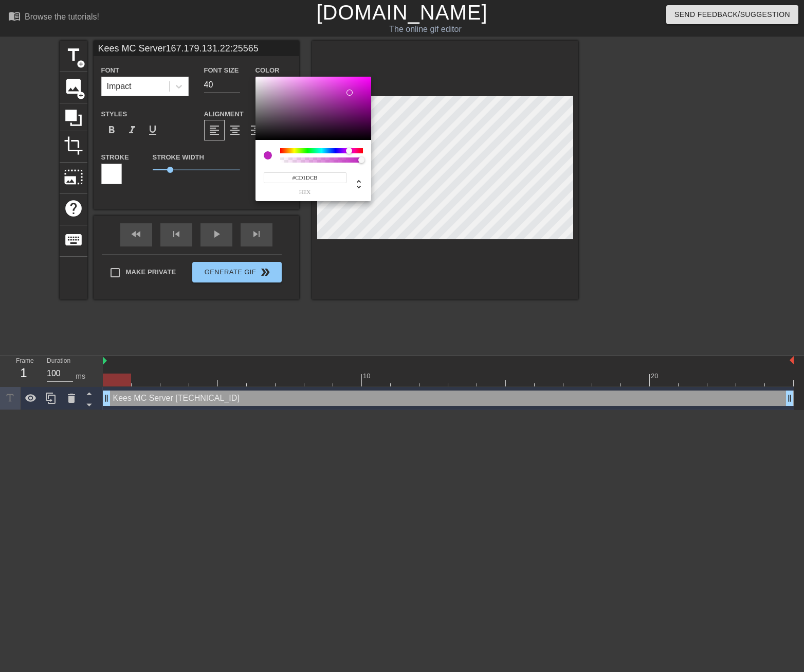
type input "#DF14DD"
type input "Kees MC Server167.179.131.22:25565"
type input "#E50FE3"
type input "Kees MC Server167.179.131.22:25565"
type input "#EB0BE9"
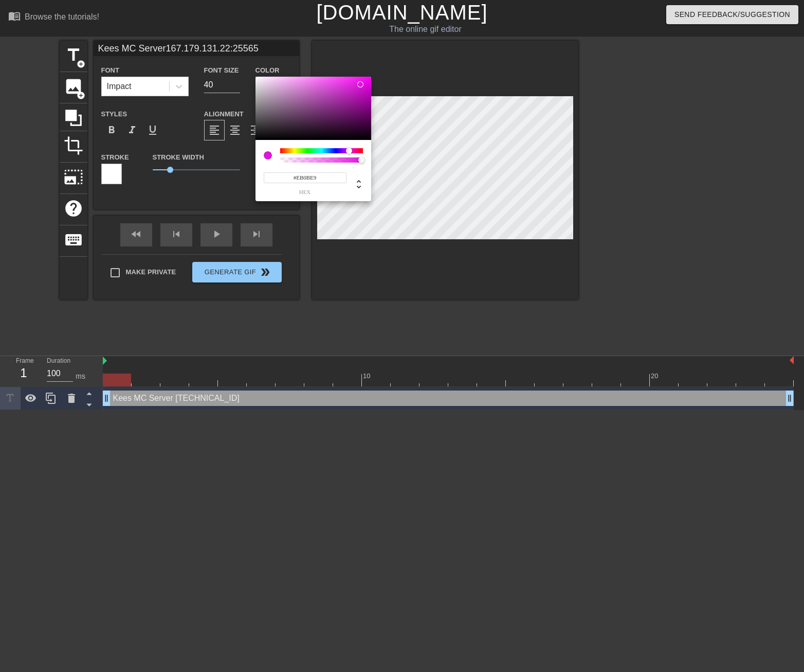
type input "Kees MC Server167.179.131.22:25565"
type input "#F207F0"
type input "Kees MC Server167.179.131.22:25565"
type input "#F802F6"
type input "Kees MC Server167.179.131.22:25565"
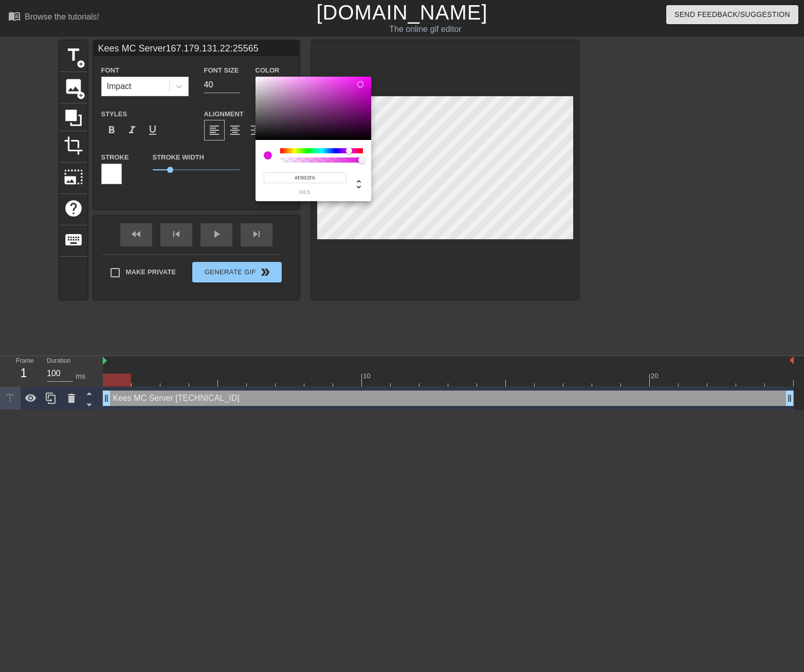
type input "#FE00FC"
type input "Kees MC Server167.179.131.22:25565"
type input "#FF00FD"
drag, startPoint x: 342, startPoint y: 98, endPoint x: 373, endPoint y: 76, distance: 38.1
click at [373, 76] on div "#FF00FD hex" at bounding box center [402, 336] width 804 height 672
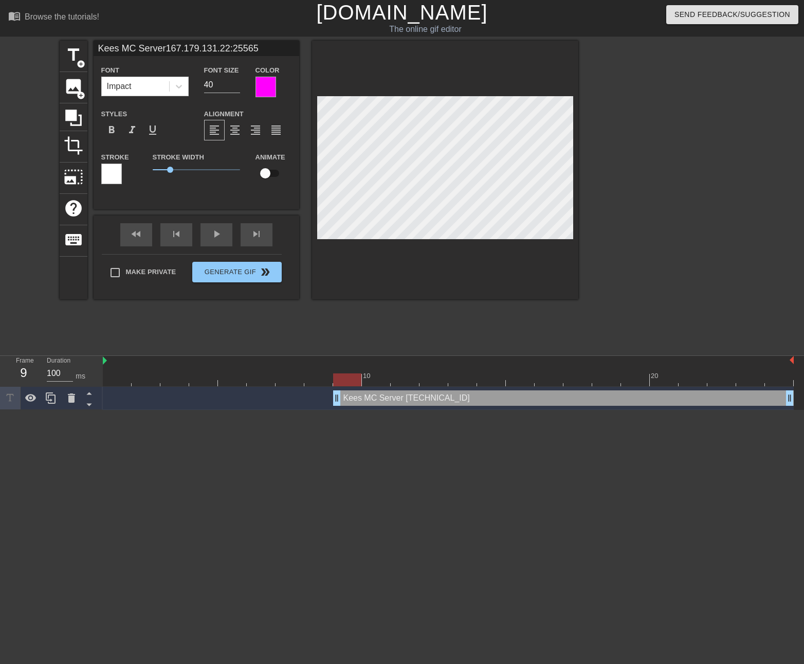
drag, startPoint x: 103, startPoint y: 400, endPoint x: 345, endPoint y: 400, distance: 241.8
type input "Kees MC Server167.179.131.22:25565"
type input "39"
click at [234, 87] on input "39" at bounding box center [222, 85] width 36 height 16
type input "Kees MC Server167.179.131.22:25565"
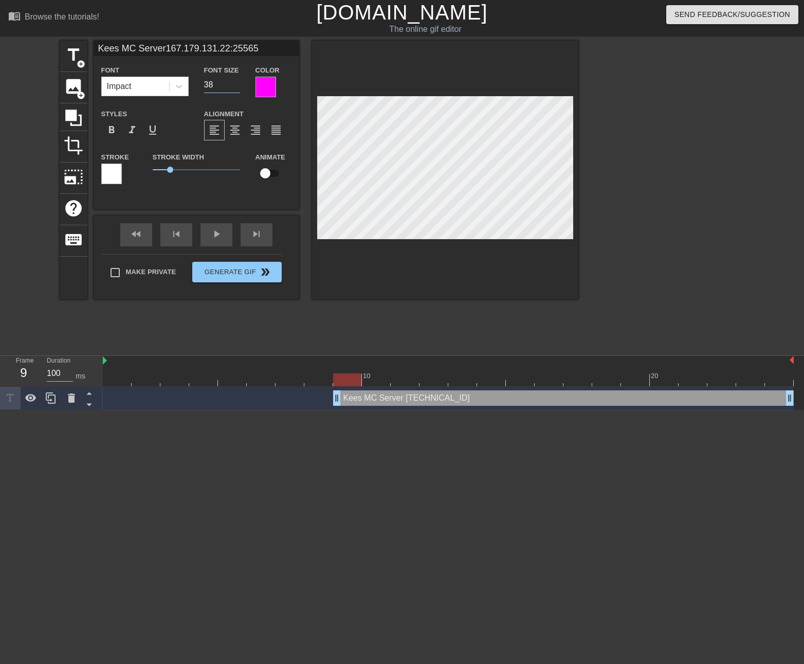
type input "38"
click at [234, 87] on input "38" at bounding box center [222, 85] width 36 height 16
type input "Kees MC Server167.179.131.22:25565"
type input "37"
click at [234, 87] on input "37" at bounding box center [222, 85] width 36 height 16
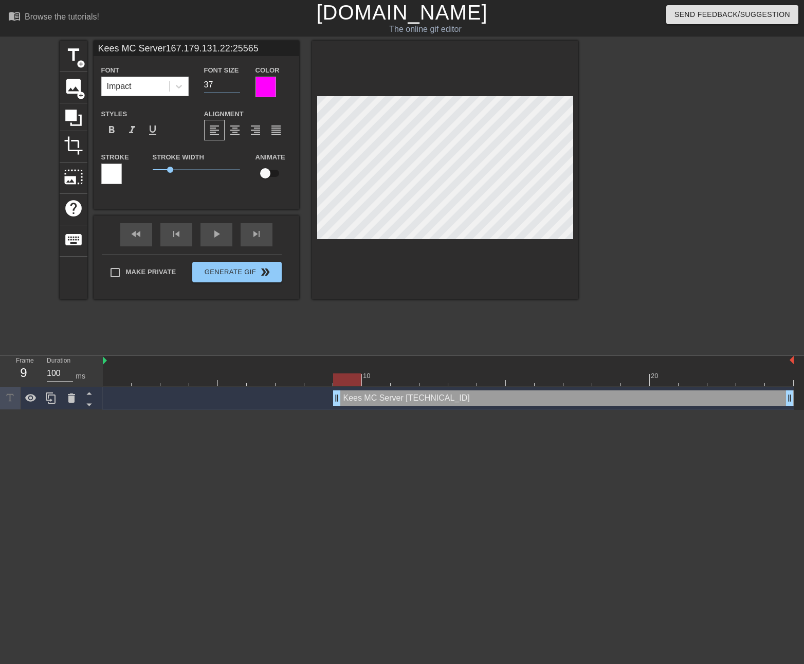
type input "Kees MC Server167.179.131.22:25565"
type input "36"
click at [234, 87] on input "36" at bounding box center [222, 85] width 36 height 16
type input "Kees MC Server167.179.131.22:25565"
type input "35"
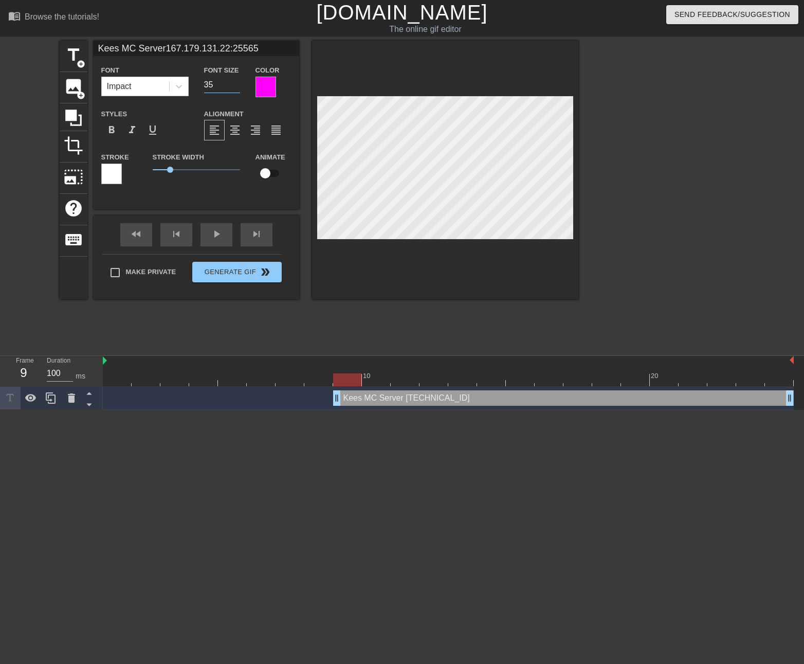
click at [234, 87] on input "35" at bounding box center [222, 85] width 36 height 16
type input "Kees MC Server167.179.131.22:25565"
type input "34"
click at [234, 87] on input "34" at bounding box center [222, 85] width 36 height 16
type input "Kees MC Server167.179.131.22:25565"
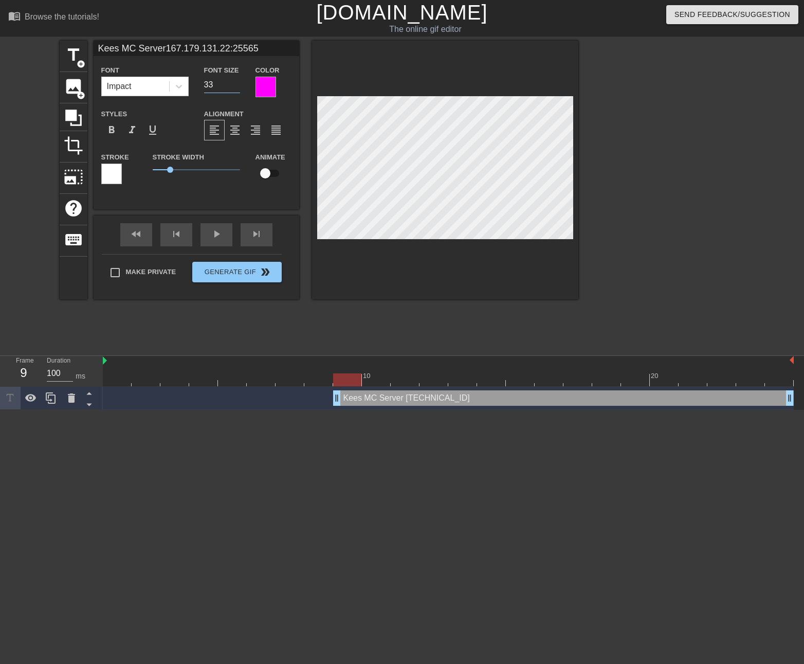
type input "33"
click at [234, 87] on input "33" at bounding box center [222, 85] width 36 height 16
type input "Kees MC Server167.179.131.22:25565"
click at [234, 87] on input "32" at bounding box center [222, 85] width 36 height 16
click at [234, 87] on input "31" at bounding box center [222, 85] width 36 height 16
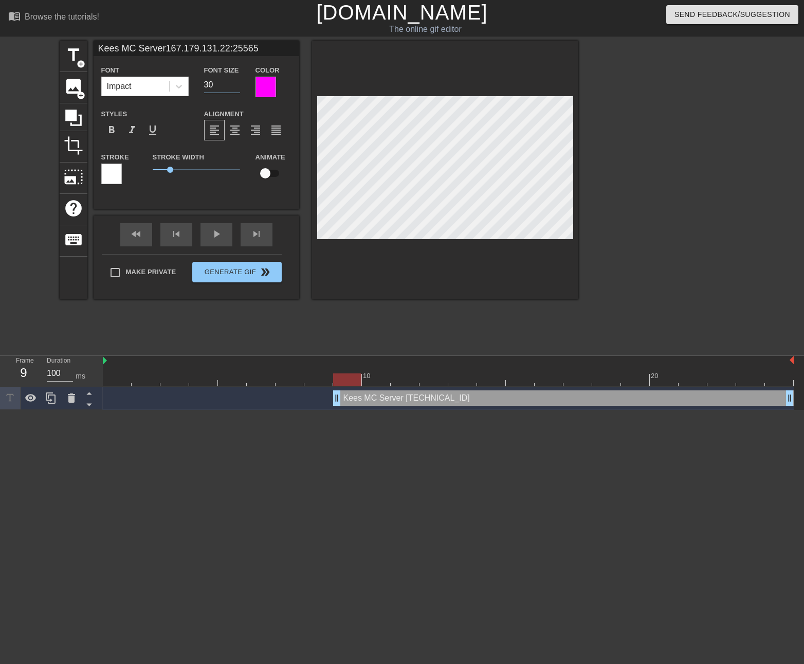
click at [234, 87] on input "30" at bounding box center [222, 85] width 36 height 16
click at [234, 87] on input "29" at bounding box center [222, 85] width 36 height 16
click at [233, 82] on input "30" at bounding box center [222, 85] width 36 height 16
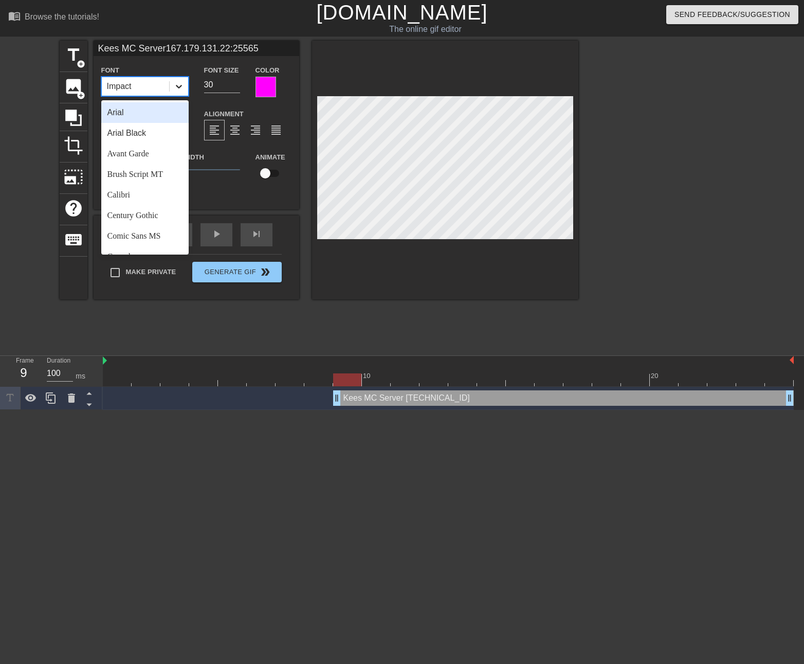
click at [181, 88] on icon at bounding box center [179, 86] width 10 height 10
click at [138, 139] on div "Arial Black" at bounding box center [144, 133] width 87 height 21
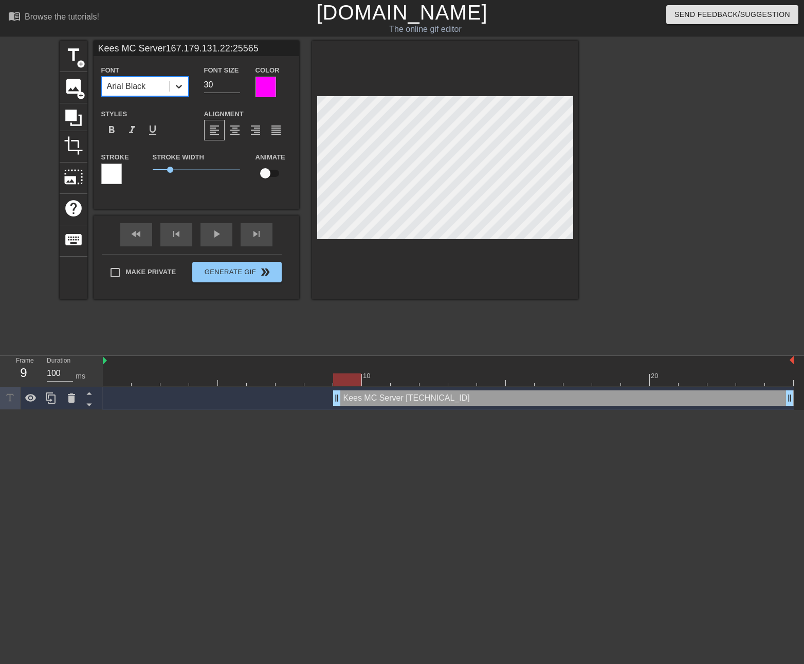
click at [183, 90] on icon at bounding box center [179, 86] width 10 height 10
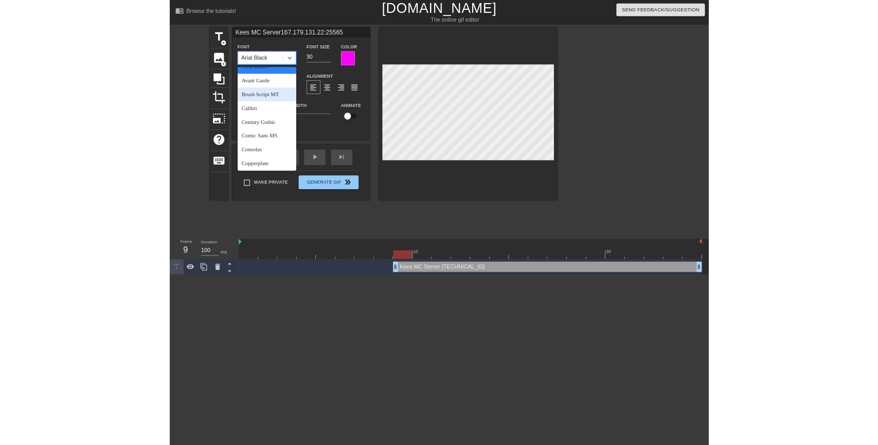
scroll to position [51, 0]
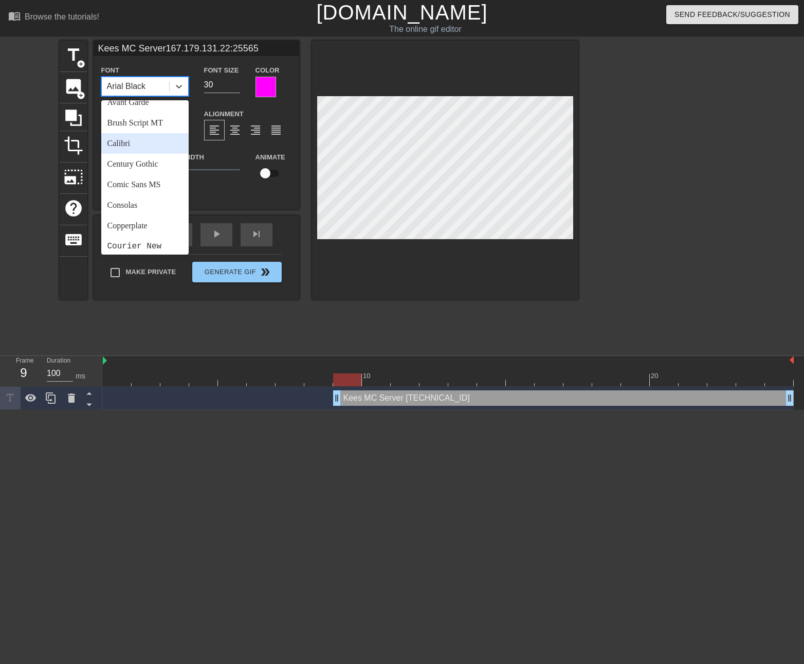
click at [127, 146] on div "Calibri" at bounding box center [144, 143] width 87 height 21
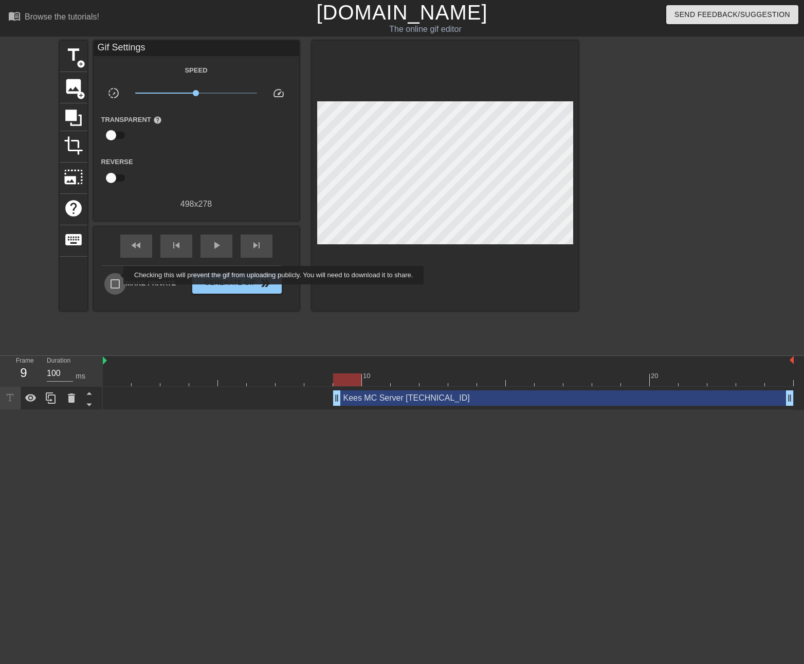
click at [117, 275] on input "Make Private" at bounding box center [115, 284] width 22 height 22
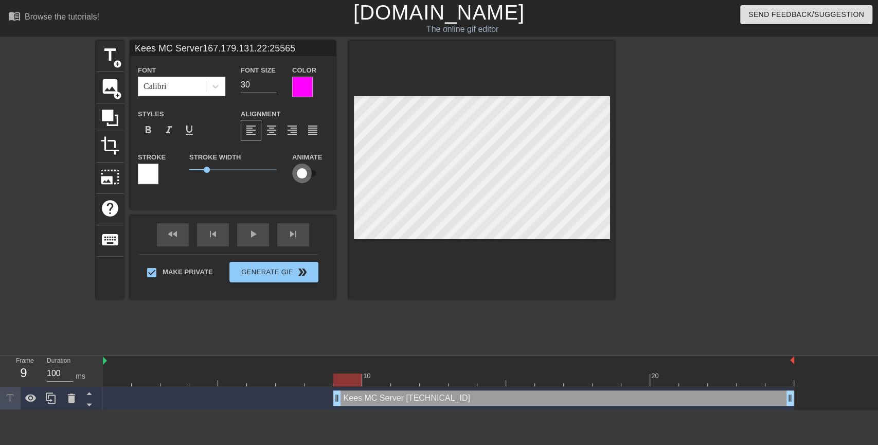
click at [301, 176] on input "checkbox" at bounding box center [302, 174] width 59 height 20
drag, startPoint x: 336, startPoint y: 397, endPoint x: 405, endPoint y: 391, distance: 69.2
drag, startPoint x: 394, startPoint y: 399, endPoint x: 376, endPoint y: 397, distance: 18.7
click at [378, 398] on span "lens" at bounding box center [379, 398] width 5 height 5
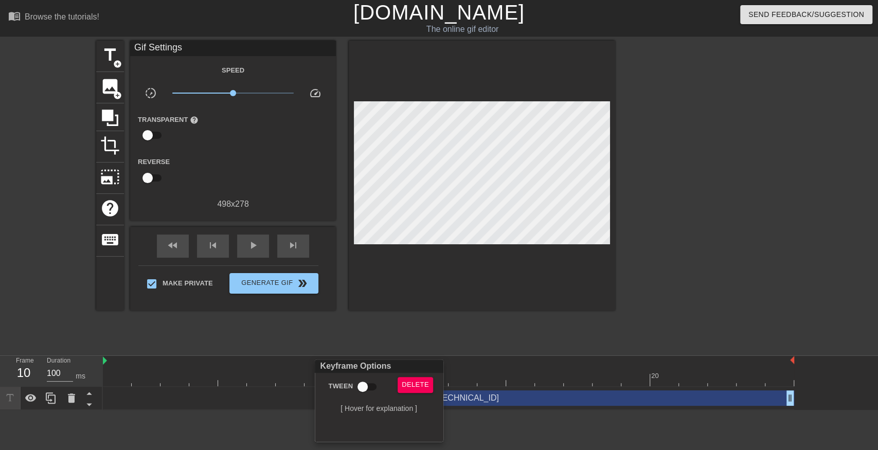
click at [491, 366] on div at bounding box center [439, 225] width 878 height 450
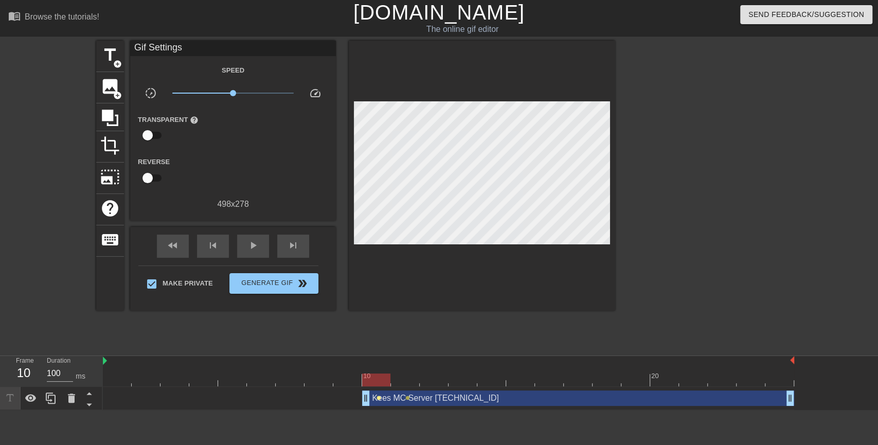
click at [380, 397] on span "lens" at bounding box center [379, 398] width 5 height 5
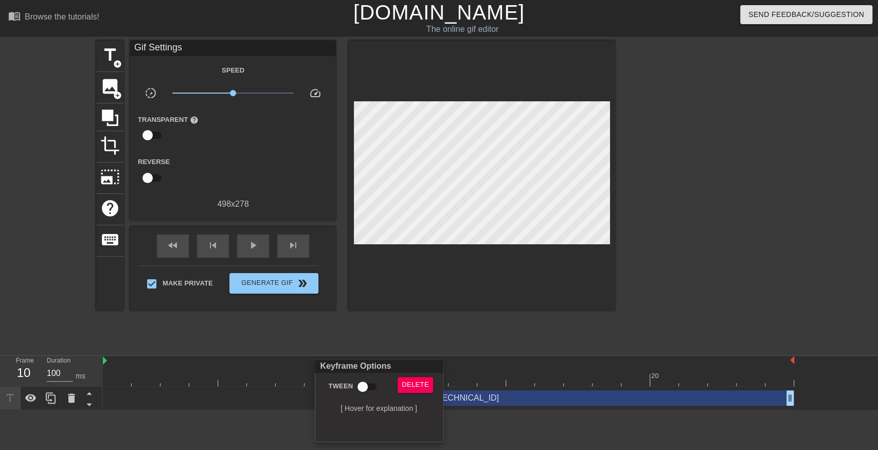
click at [471, 355] on div at bounding box center [439, 225] width 878 height 450
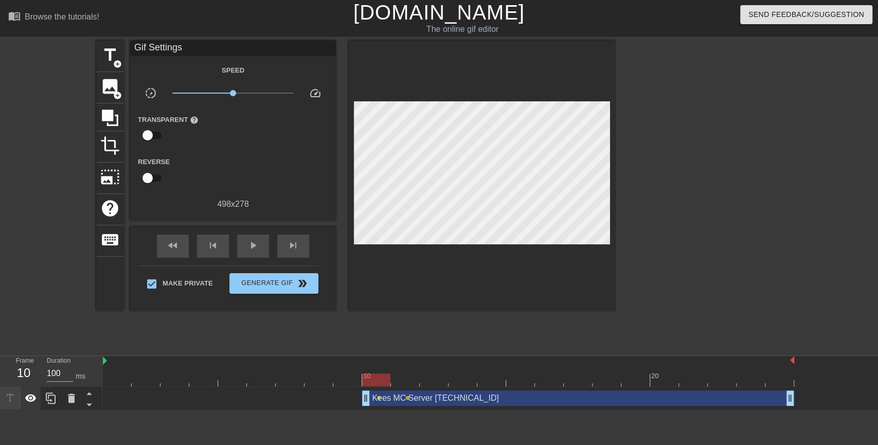
click at [33, 400] on icon at bounding box center [30, 398] width 11 height 8
click at [33, 400] on icon at bounding box center [30, 399] width 11 height 10
click at [379, 405] on div "Kees MC Server [TECHNICAL_ID] drag_handle drag_handle lens lens" at bounding box center [448, 398] width 691 height 23
click at [404, 402] on div "Kees MC Server [TECHNICAL_ID] drag_handle drag_handle" at bounding box center [578, 397] width 432 height 15
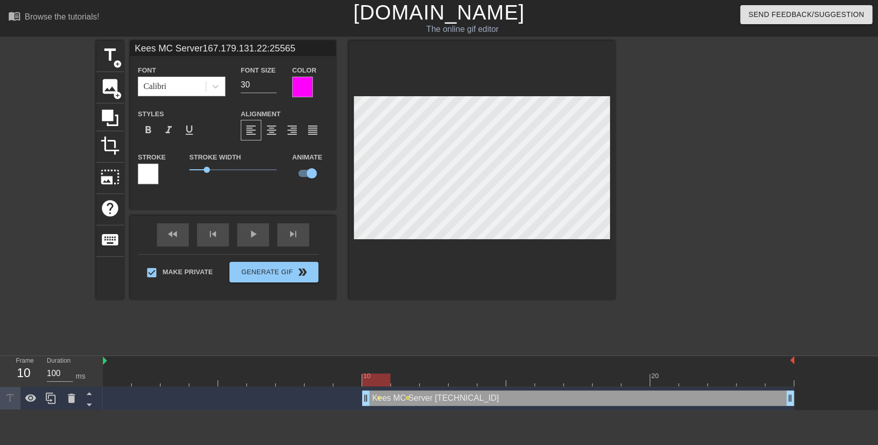
click at [406, 380] on div at bounding box center [448, 379] width 691 height 13
click at [383, 382] on div at bounding box center [448, 379] width 691 height 13
click at [406, 381] on div at bounding box center [448, 379] width 691 height 13
click at [439, 379] on div at bounding box center [448, 379] width 691 height 13
click at [463, 379] on div at bounding box center [448, 379] width 691 height 13
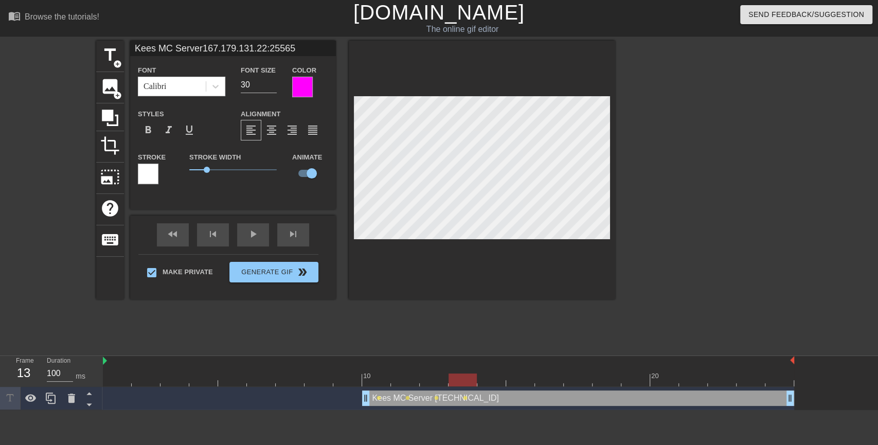
click at [493, 380] on div at bounding box center [448, 379] width 691 height 13
click at [520, 380] on div at bounding box center [448, 379] width 691 height 13
click at [549, 380] on div at bounding box center [448, 379] width 691 height 13
click at [575, 379] on div at bounding box center [448, 379] width 691 height 13
click at [609, 378] on div at bounding box center [448, 379] width 691 height 13
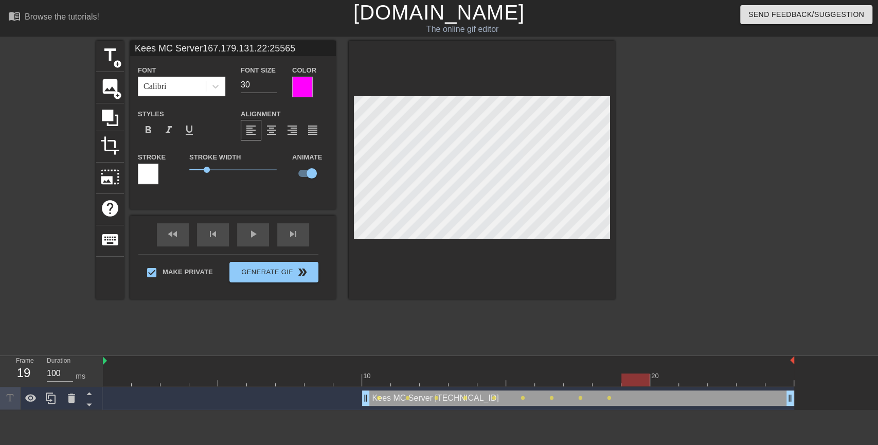
click at [636, 381] on div at bounding box center [448, 379] width 691 height 13
click at [106, 361] on img at bounding box center [105, 360] width 4 height 8
click at [144, 382] on div at bounding box center [448, 379] width 691 height 13
click at [173, 380] on div at bounding box center [448, 379] width 691 height 13
click at [115, 381] on div at bounding box center [448, 379] width 691 height 13
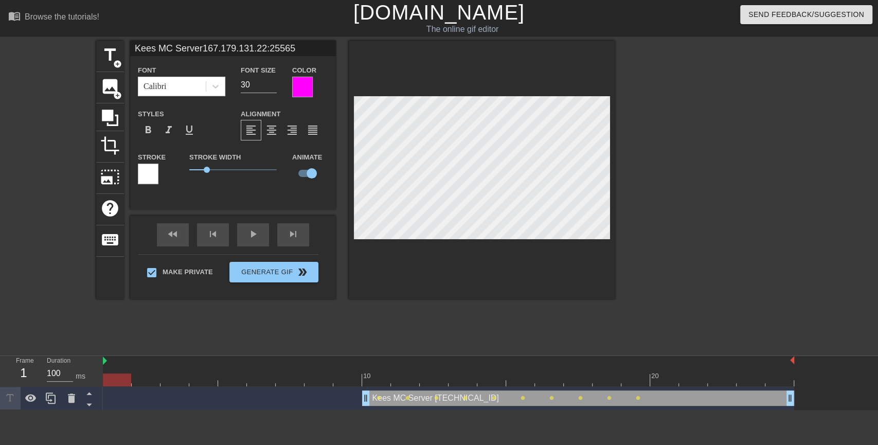
click at [154, 380] on div at bounding box center [448, 379] width 691 height 13
click at [184, 377] on div at bounding box center [448, 379] width 691 height 13
click at [202, 374] on div at bounding box center [448, 379] width 691 height 13
click at [224, 371] on div at bounding box center [232, 372] width 29 height 13
click at [256, 370] on div at bounding box center [261, 372] width 29 height 13
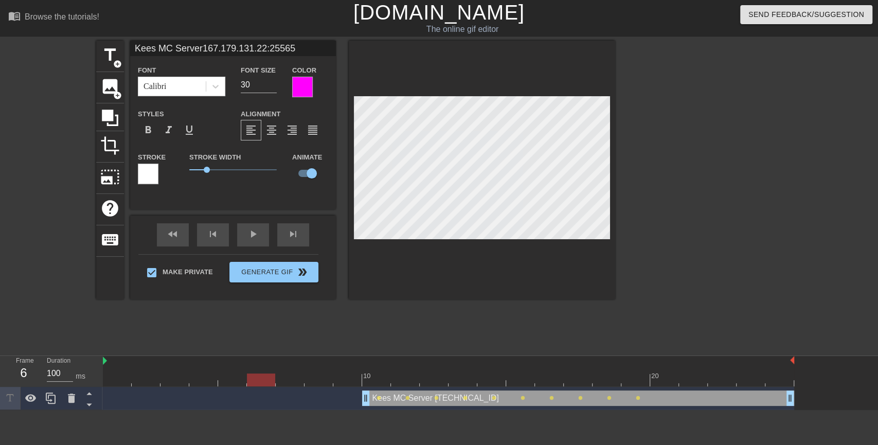
click at [297, 381] on div at bounding box center [448, 379] width 691 height 13
click at [326, 382] on div at bounding box center [448, 379] width 691 height 13
click at [345, 379] on div at bounding box center [448, 379] width 691 height 13
click at [382, 380] on div at bounding box center [448, 379] width 691 height 13
click at [406, 378] on div at bounding box center [448, 379] width 691 height 13
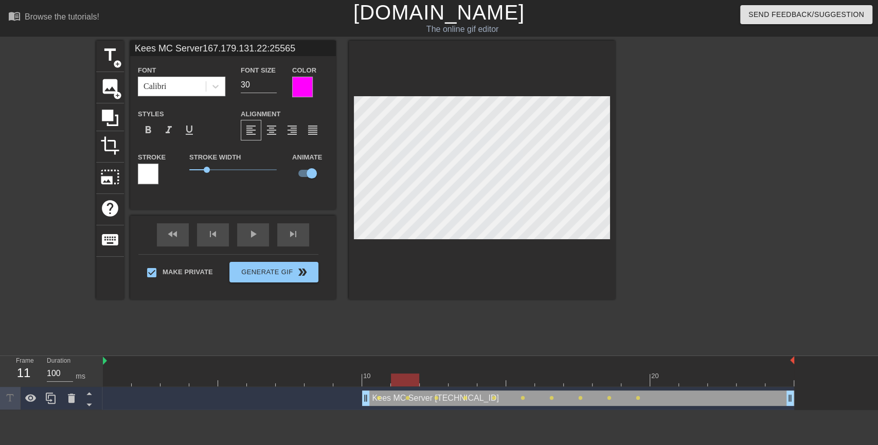
click at [433, 377] on div at bounding box center [448, 379] width 691 height 13
click at [468, 376] on div at bounding box center [448, 379] width 691 height 13
click at [498, 375] on div at bounding box center [448, 379] width 691 height 13
drag, startPoint x: 526, startPoint y: 382, endPoint x: 545, endPoint y: 380, distance: 19.7
click at [527, 382] on div at bounding box center [448, 379] width 691 height 13
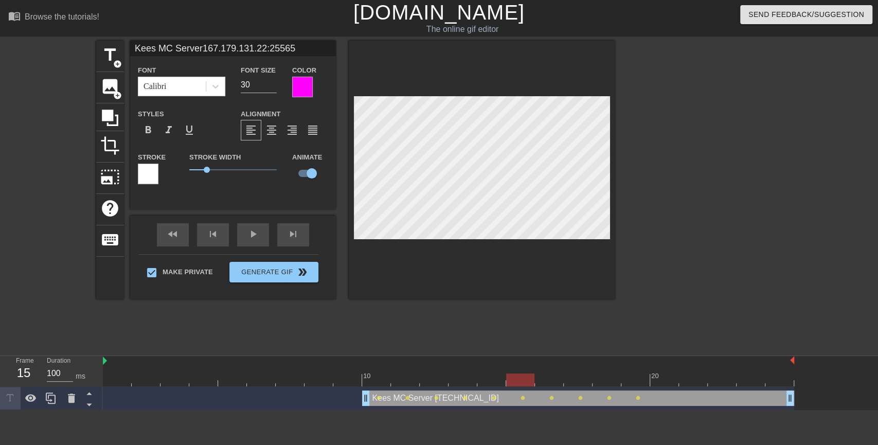
click at [560, 380] on div at bounding box center [448, 379] width 691 height 13
click at [586, 382] on div at bounding box center [448, 379] width 691 height 13
drag, startPoint x: 614, startPoint y: 381, endPoint x: 630, endPoint y: 381, distance: 15.4
click at [615, 381] on div at bounding box center [448, 379] width 691 height 13
drag, startPoint x: 643, startPoint y: 383, endPoint x: 654, endPoint y: 382, distance: 10.4
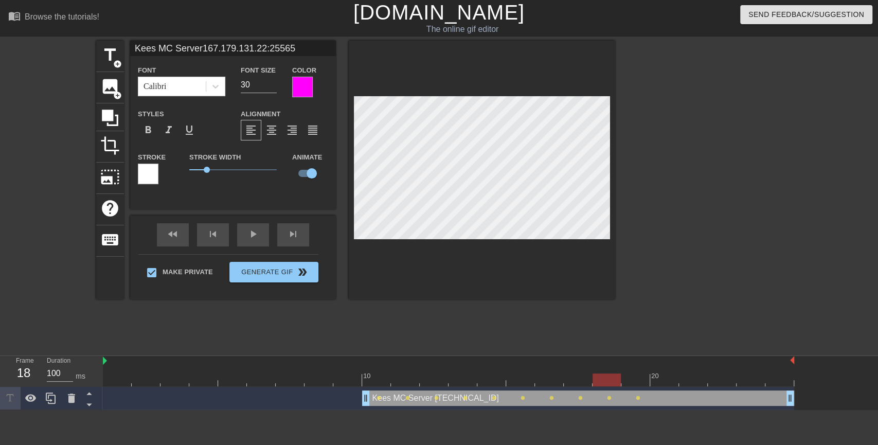
click at [643, 383] on div at bounding box center [448, 379] width 691 height 13
click at [678, 381] on div at bounding box center [448, 379] width 691 height 13
click at [696, 379] on div at bounding box center [448, 379] width 691 height 13
click at [667, 381] on div at bounding box center [448, 379] width 691 height 13
click at [639, 380] on div at bounding box center [448, 379] width 691 height 13
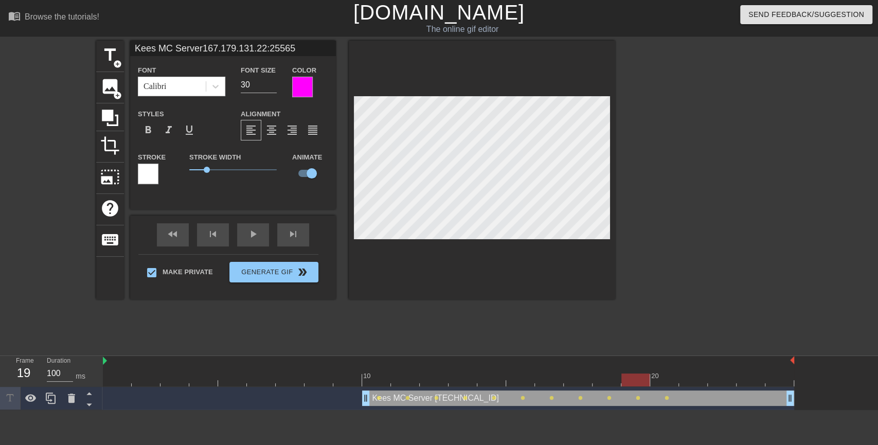
click at [610, 379] on div at bounding box center [448, 379] width 691 height 13
click at [580, 381] on div at bounding box center [448, 379] width 691 height 13
click at [547, 378] on div at bounding box center [448, 379] width 691 height 13
click at [519, 379] on div at bounding box center [448, 379] width 691 height 13
drag, startPoint x: 496, startPoint y: 377, endPoint x: 506, endPoint y: 353, distance: 25.4
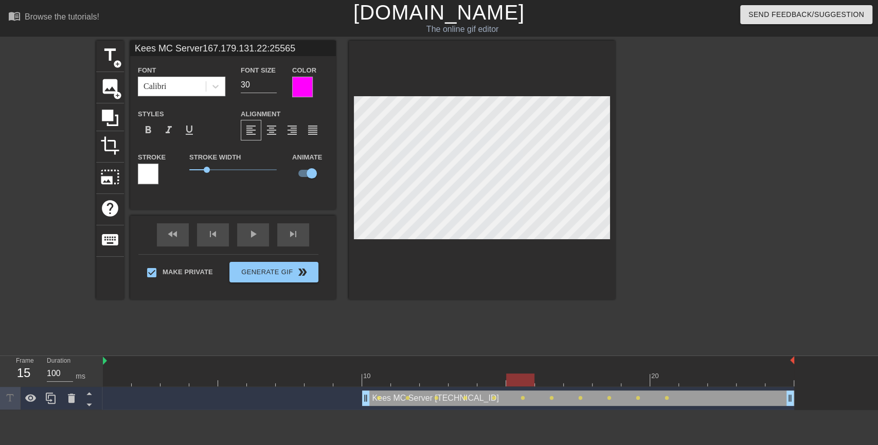
click at [496, 376] on div at bounding box center [448, 379] width 691 height 13
click at [469, 379] on div at bounding box center [448, 379] width 691 height 13
click at [434, 382] on div at bounding box center [448, 379] width 691 height 13
click at [410, 380] on div at bounding box center [448, 379] width 691 height 13
click at [437, 377] on div at bounding box center [448, 379] width 691 height 13
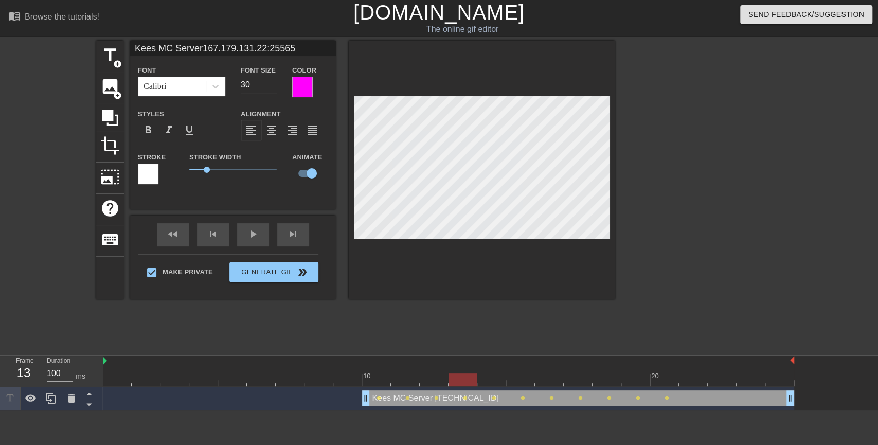
click at [461, 379] on div at bounding box center [448, 379] width 691 height 13
click at [436, 380] on div at bounding box center [448, 379] width 691 height 13
click at [416, 377] on div at bounding box center [448, 379] width 691 height 13
click at [381, 379] on div at bounding box center [448, 379] width 691 height 13
click at [351, 371] on div at bounding box center [347, 372] width 29 height 13
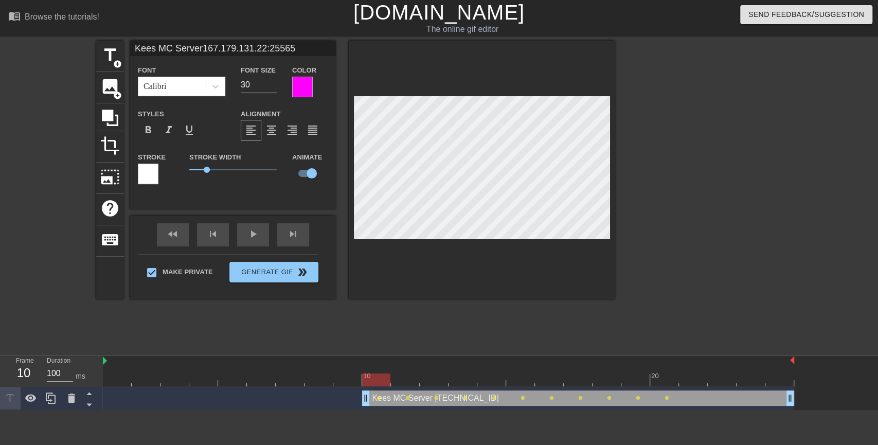
click at [370, 383] on div at bounding box center [448, 379] width 691 height 13
click at [408, 378] on div at bounding box center [448, 379] width 691 height 13
click at [437, 374] on div at bounding box center [448, 379] width 691 height 13
click at [467, 374] on div at bounding box center [448, 379] width 691 height 13
drag, startPoint x: 492, startPoint y: 378, endPoint x: 517, endPoint y: 373, distance: 25.5
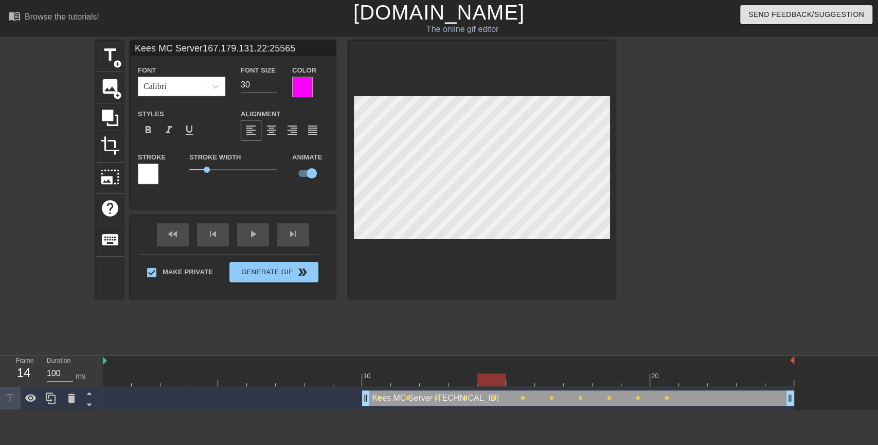
click at [493, 378] on div at bounding box center [448, 379] width 691 height 13
click at [530, 373] on div at bounding box center [448, 379] width 691 height 13
drag, startPoint x: 555, startPoint y: 379, endPoint x: 574, endPoint y: 377, distance: 19.1
click at [555, 379] on div at bounding box center [448, 379] width 691 height 13
click at [582, 376] on div at bounding box center [448, 379] width 691 height 13
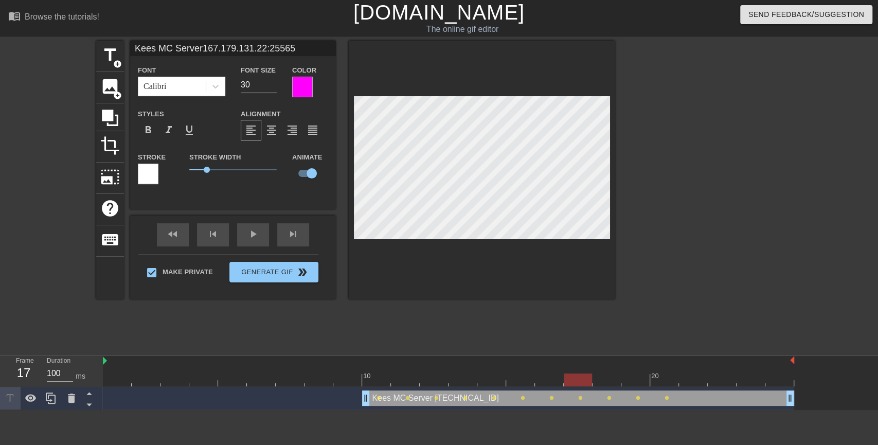
click at [609, 378] on div at bounding box center [448, 379] width 691 height 13
click at [641, 378] on div at bounding box center [448, 379] width 691 height 13
click at [668, 381] on div at bounding box center [448, 379] width 691 height 13
click at [715, 382] on div at bounding box center [448, 379] width 691 height 13
click at [749, 378] on div at bounding box center [448, 379] width 691 height 13
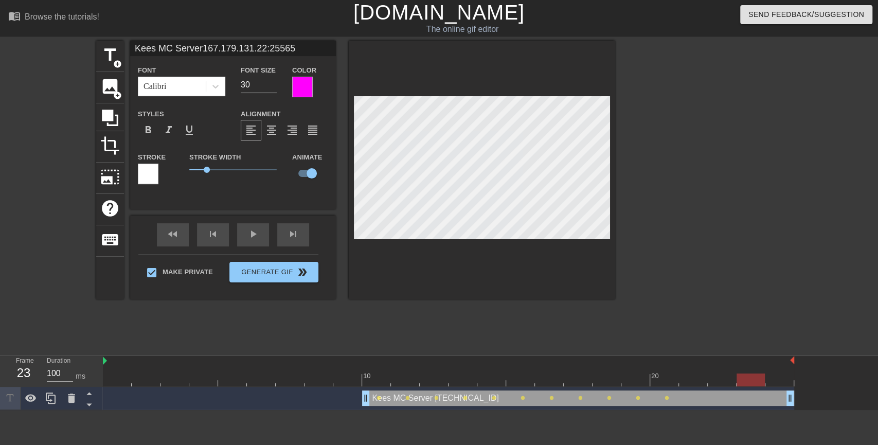
click at [785, 376] on div at bounding box center [448, 379] width 691 height 13
click at [259, 231] on div "fast_rewind skip_previous play_arrow skip_next" at bounding box center [233, 235] width 168 height 39
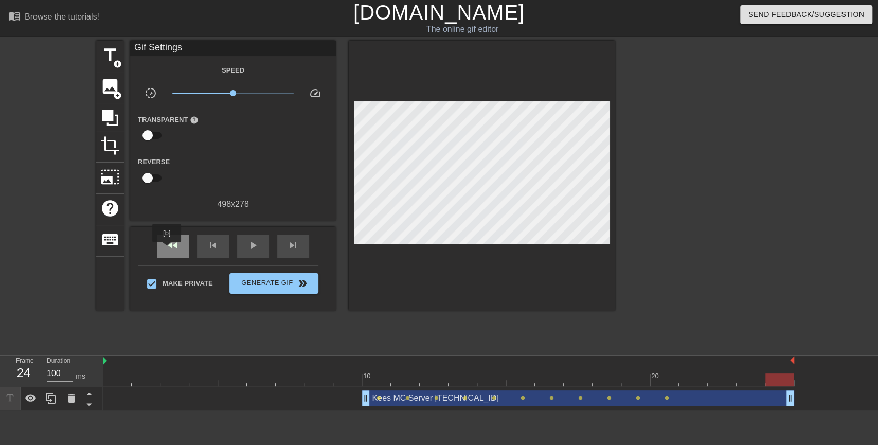
click at [168, 248] on span "fast_rewind" at bounding box center [173, 245] width 12 height 12
click at [255, 246] on span "play_arrow" at bounding box center [253, 245] width 12 height 12
click at [254, 250] on span "pause" at bounding box center [253, 245] width 12 height 12
click at [669, 381] on div at bounding box center [448, 379] width 691 height 13
click at [637, 382] on div at bounding box center [448, 379] width 691 height 13
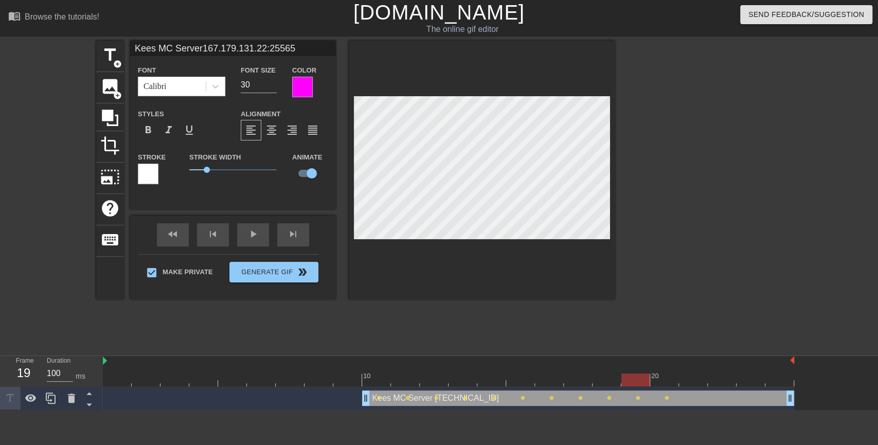
click at [607, 379] on div at bounding box center [448, 379] width 691 height 13
click at [580, 380] on div at bounding box center [448, 379] width 691 height 13
click at [551, 378] on div at bounding box center [448, 379] width 691 height 13
click at [521, 373] on div at bounding box center [448, 379] width 691 height 13
click at [493, 378] on div at bounding box center [448, 379] width 691 height 13
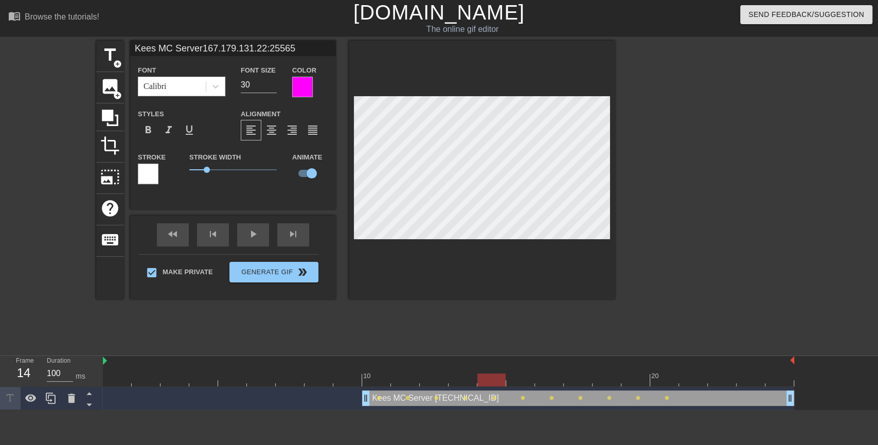
click at [459, 378] on div at bounding box center [448, 379] width 691 height 13
click at [439, 377] on div at bounding box center [448, 379] width 691 height 13
click at [460, 383] on div at bounding box center [448, 379] width 691 height 13
drag, startPoint x: 489, startPoint y: 379, endPoint x: 520, endPoint y: 377, distance: 30.9
click at [489, 379] on div at bounding box center [448, 379] width 691 height 13
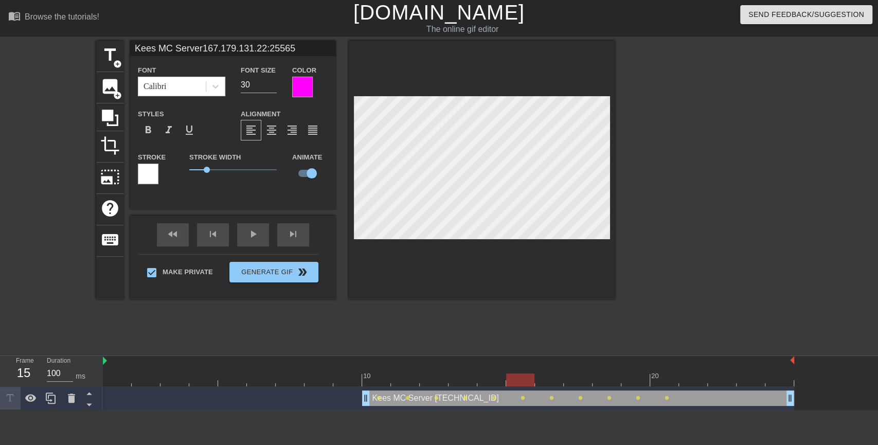
click at [517, 377] on div at bounding box center [448, 379] width 691 height 13
click at [488, 380] on div at bounding box center [448, 379] width 691 height 13
click at [454, 382] on div at bounding box center [448, 379] width 691 height 13
click at [425, 381] on div at bounding box center [448, 379] width 691 height 13
click at [413, 378] on div at bounding box center [448, 379] width 691 height 13
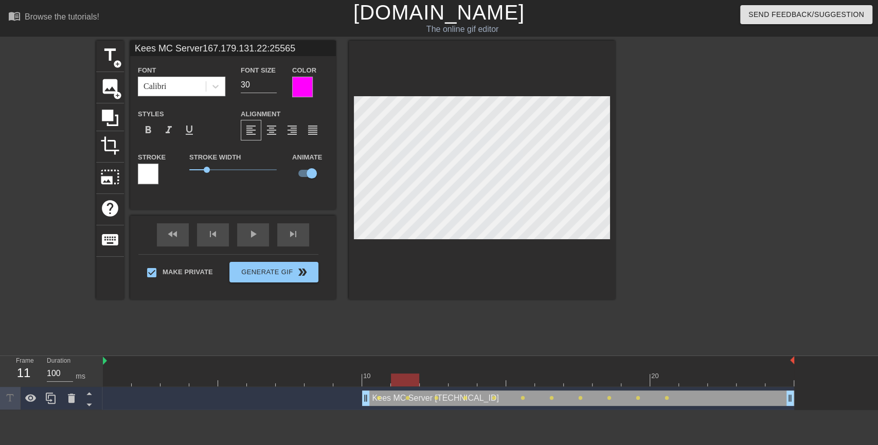
click at [380, 375] on div at bounding box center [448, 379] width 691 height 13
click at [214, 233] on div "fast_rewind skip_previous play_arrow skip_next" at bounding box center [233, 235] width 168 height 39
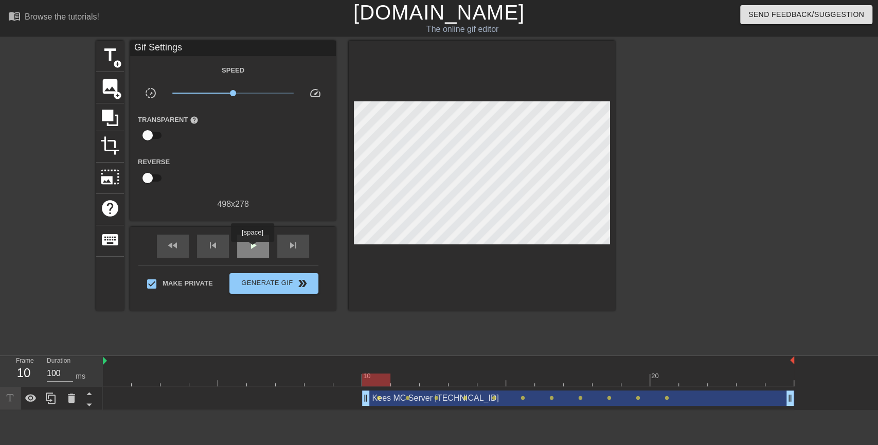
click at [252, 249] on span "play_arrow" at bounding box center [253, 245] width 12 height 12
click at [259, 247] on div "pause" at bounding box center [253, 246] width 32 height 23
click at [112, 381] on div at bounding box center [448, 379] width 691 height 13
click at [106, 55] on span "title" at bounding box center [110, 55] width 20 height 20
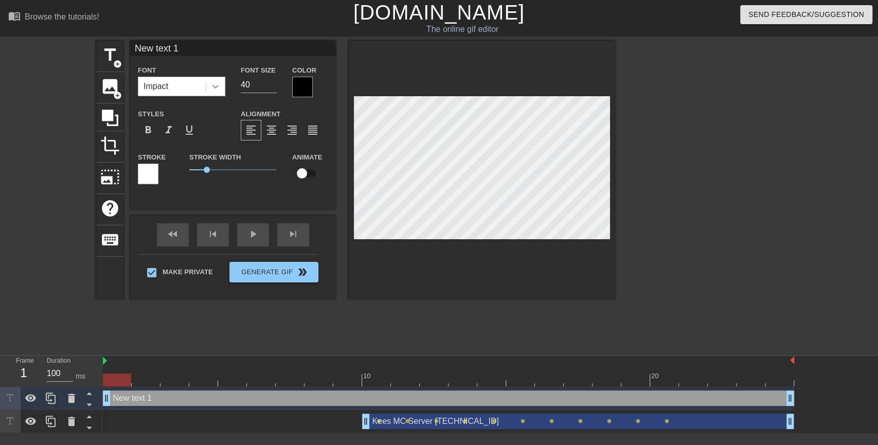
click at [214, 84] on icon at bounding box center [215, 86] width 10 height 10
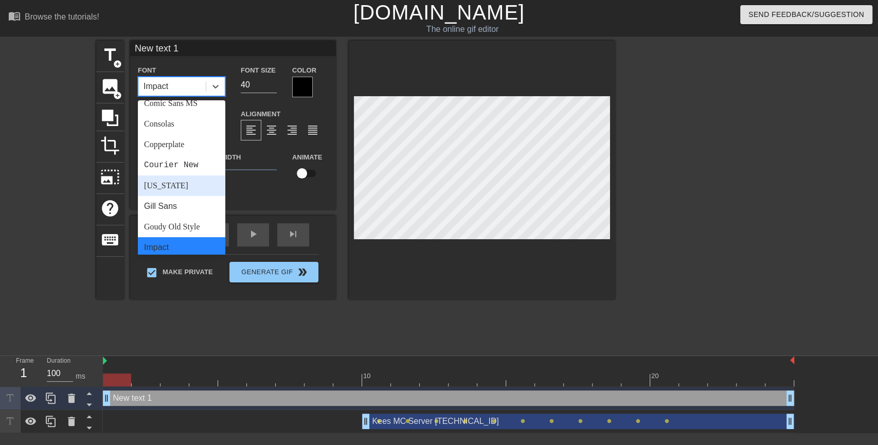
scroll to position [171, 0]
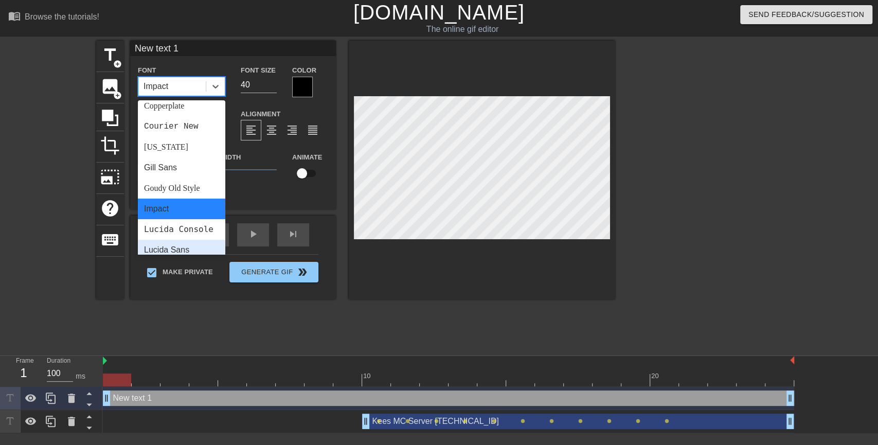
click at [389, 426] on div "Kees MC Server [TECHNICAL_ID] drag_handle drag_handle" at bounding box center [578, 421] width 432 height 15
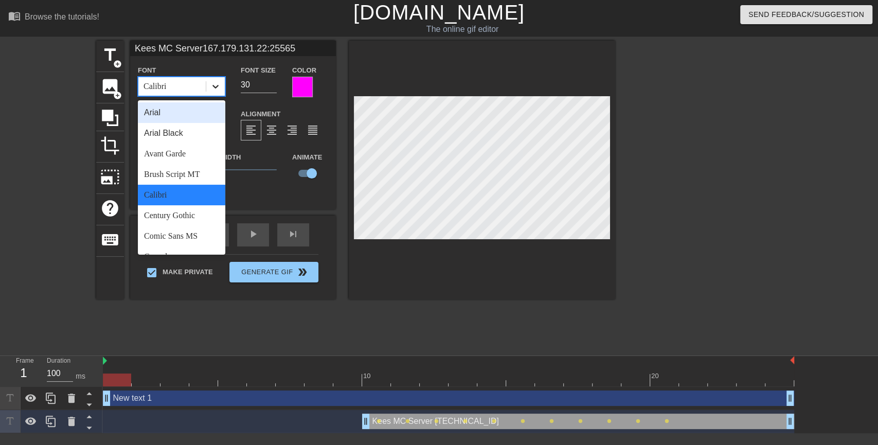
click at [214, 89] on icon at bounding box center [215, 86] width 10 height 10
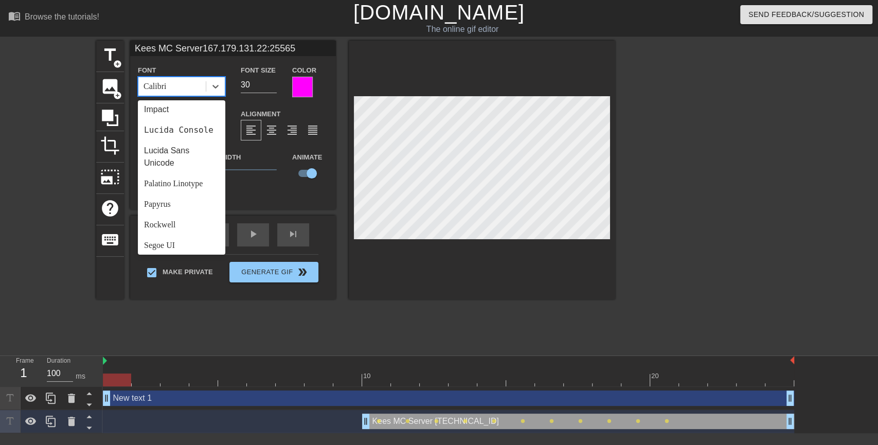
scroll to position [116, 0]
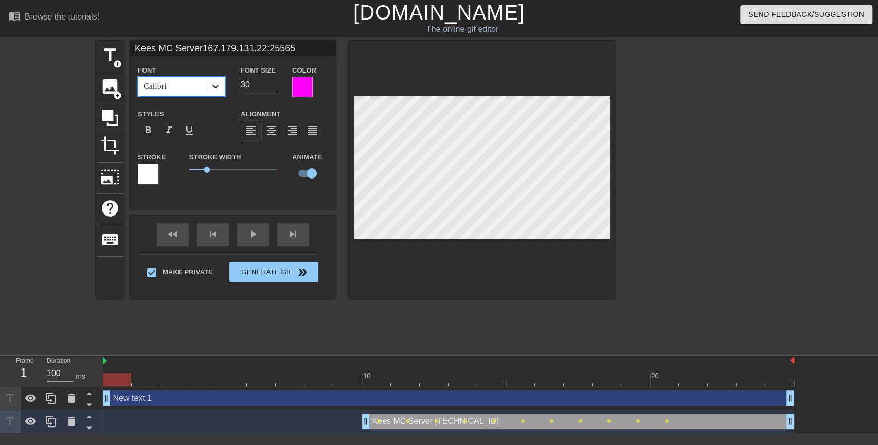
click at [213, 84] on icon at bounding box center [215, 86] width 10 height 10
click at [148, 130] on span "format_bold" at bounding box center [148, 130] width 12 height 12
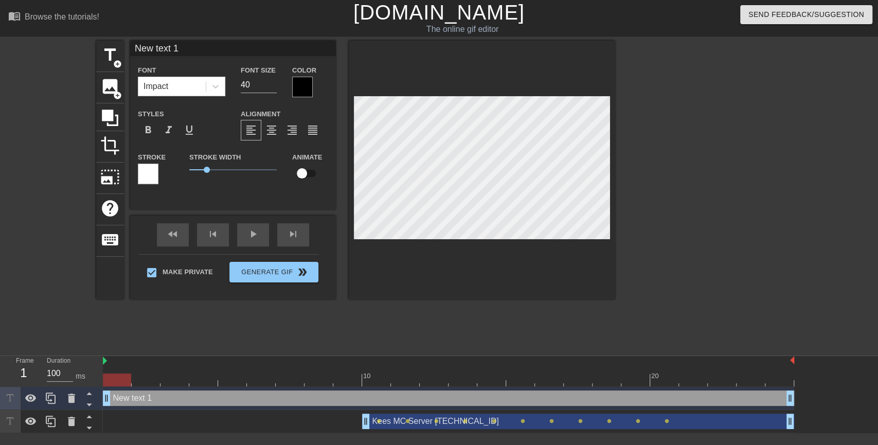
click at [391, 422] on div "Kees MC Server [TECHNICAL_ID] drag_handle drag_handle" at bounding box center [578, 421] width 432 height 15
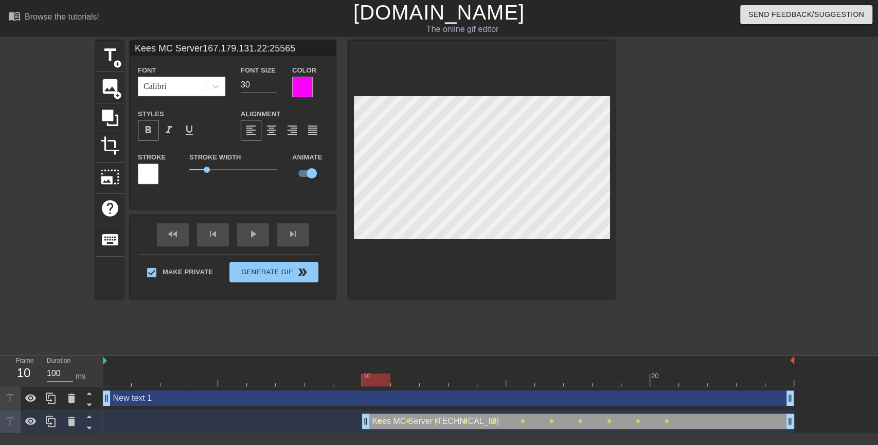
click at [381, 376] on div at bounding box center [448, 379] width 691 height 13
click at [405, 376] on div at bounding box center [448, 379] width 691 height 13
click at [445, 382] on div at bounding box center [448, 379] width 691 height 13
click at [477, 377] on div at bounding box center [448, 379] width 691 height 13
click at [525, 379] on div at bounding box center [448, 379] width 691 height 13
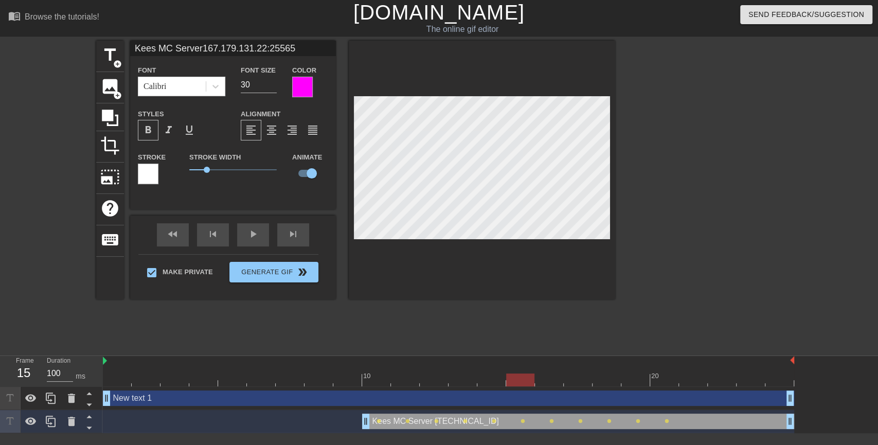
click at [557, 382] on div at bounding box center [448, 379] width 691 height 13
click at [587, 384] on div at bounding box center [448, 379] width 691 height 13
click at [111, 377] on div at bounding box center [448, 379] width 691 height 13
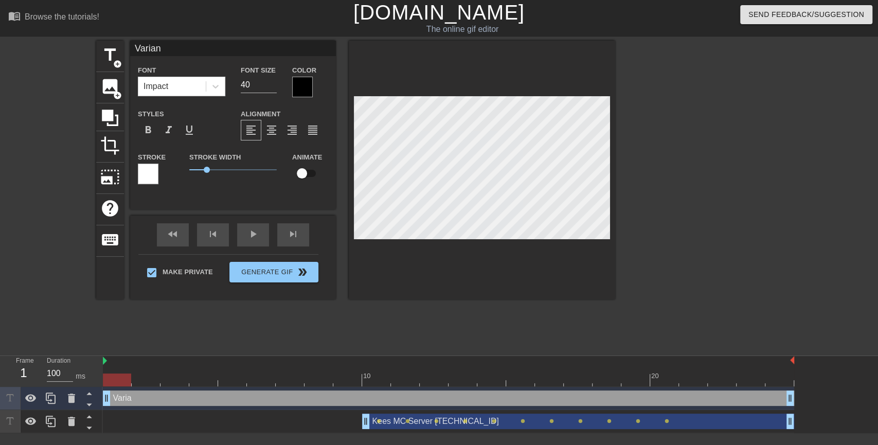
scroll to position [2, 2]
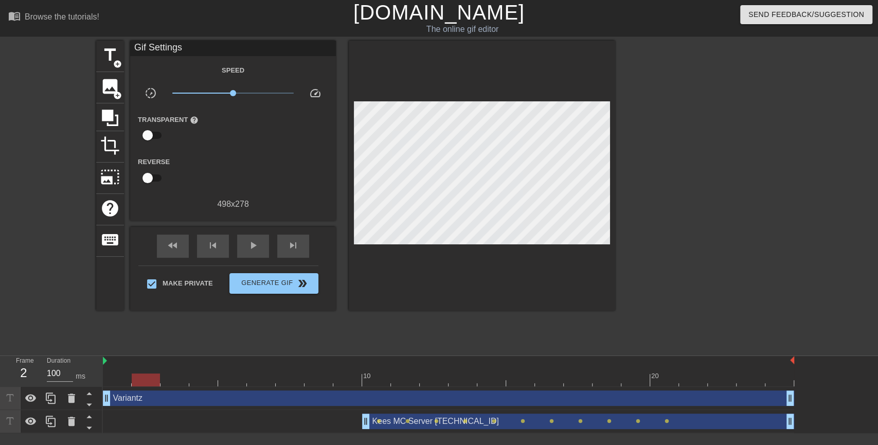
click at [143, 381] on div at bounding box center [448, 379] width 691 height 13
click at [108, 384] on div at bounding box center [448, 379] width 691 height 13
click at [146, 379] on div at bounding box center [448, 379] width 691 height 13
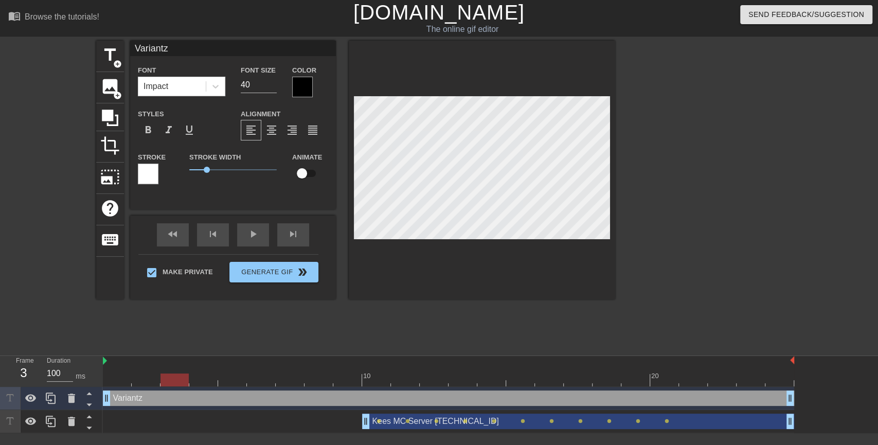
click at [171, 378] on div at bounding box center [448, 379] width 691 height 13
click at [148, 381] on div at bounding box center [448, 379] width 691 height 13
click at [113, 382] on div at bounding box center [448, 379] width 691 height 13
click at [302, 174] on input "checkbox" at bounding box center [302, 174] width 59 height 20
drag, startPoint x: 145, startPoint y: 380, endPoint x: 355, endPoint y: 266, distance: 239.6
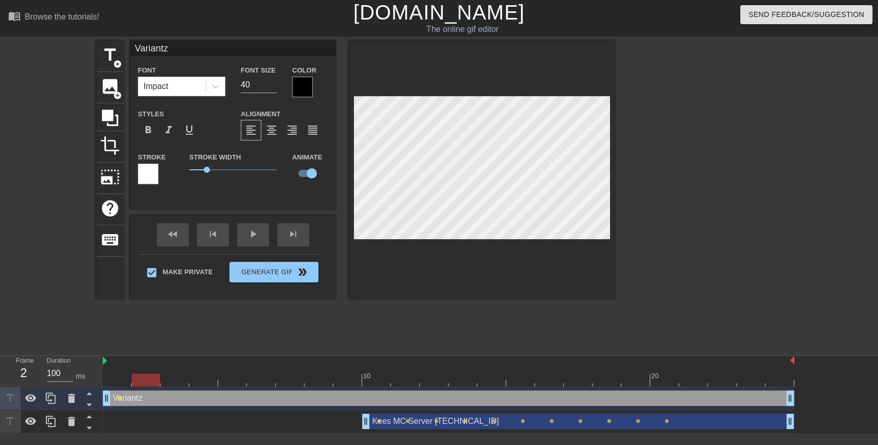
click at [145, 380] on div at bounding box center [448, 379] width 691 height 13
click at [173, 374] on div at bounding box center [448, 379] width 691 height 13
click at [204, 378] on div at bounding box center [448, 379] width 691 height 13
click at [235, 380] on div at bounding box center [448, 379] width 691 height 13
click at [260, 379] on div at bounding box center [448, 379] width 691 height 13
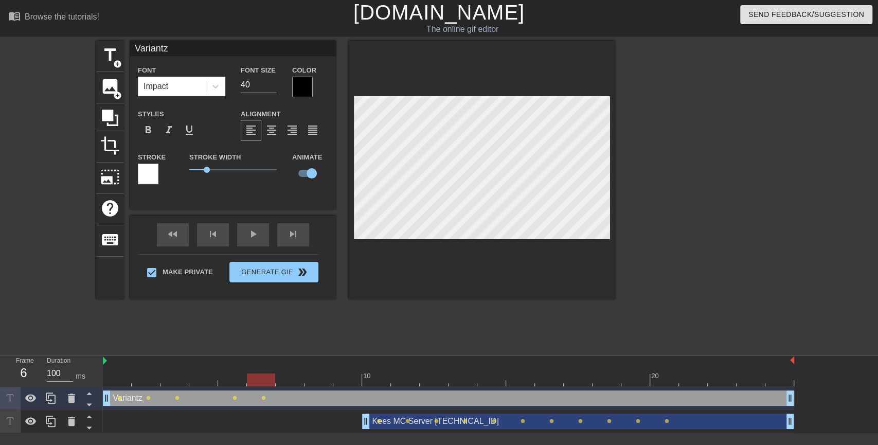
click at [290, 377] on div at bounding box center [448, 379] width 691 height 13
click at [319, 376] on div at bounding box center [448, 379] width 691 height 13
click at [352, 378] on div at bounding box center [448, 379] width 691 height 13
click at [375, 377] on div at bounding box center [448, 379] width 691 height 13
click at [405, 378] on div at bounding box center [448, 379] width 691 height 13
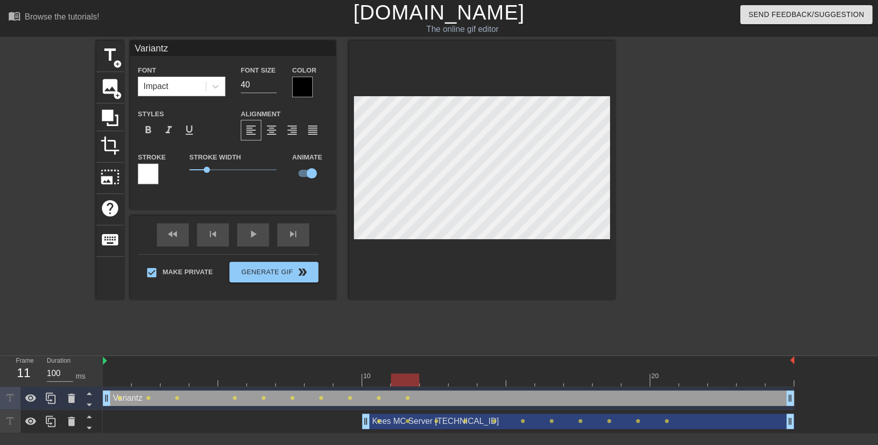
click at [433, 378] on div at bounding box center [448, 379] width 691 height 13
click at [465, 381] on div at bounding box center [448, 379] width 691 height 13
click at [491, 382] on div at bounding box center [448, 379] width 691 height 13
click at [523, 379] on div at bounding box center [448, 379] width 691 height 13
click at [548, 376] on div at bounding box center [448, 379] width 691 height 13
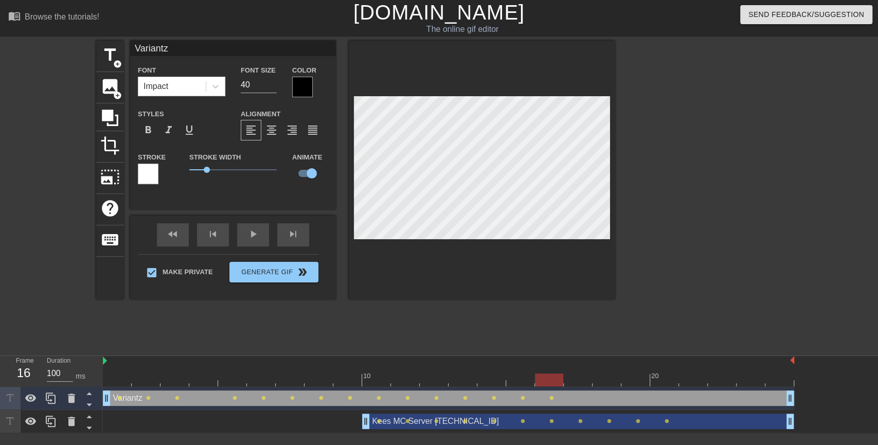
click at [497, 94] on div at bounding box center [482, 170] width 266 height 259
click at [574, 380] on div at bounding box center [448, 379] width 691 height 13
click at [499, 91] on div at bounding box center [482, 170] width 266 height 259
click at [599, 379] on div at bounding box center [448, 379] width 691 height 13
click at [491, 76] on div at bounding box center [482, 170] width 266 height 259
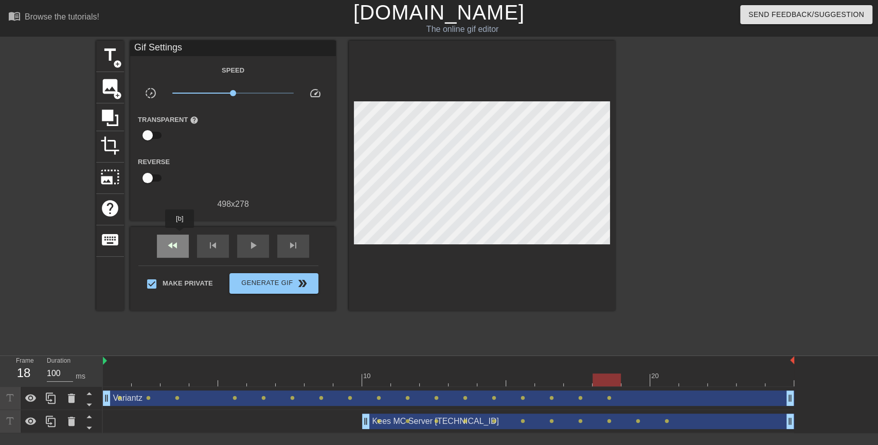
click at [180, 235] on div "fast_rewind" at bounding box center [173, 246] width 32 height 23
click at [251, 247] on span "play_arrow" at bounding box center [253, 245] width 12 height 12
drag, startPoint x: 233, startPoint y: 93, endPoint x: 253, endPoint y: 100, distance: 21.3
click at [253, 100] on div "x2.11" at bounding box center [233, 95] width 137 height 16
drag, startPoint x: 253, startPoint y: 95, endPoint x: 247, endPoint y: 96, distance: 6.2
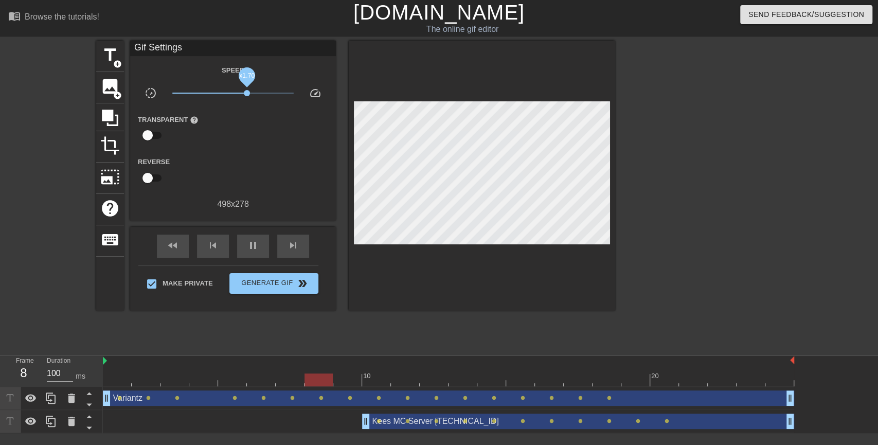
click at [247, 96] on span "x1.70" at bounding box center [247, 93] width 6 height 6
click at [245, 97] on span "x1.60" at bounding box center [233, 93] width 122 height 12
click at [640, 421] on div "Kees MC Server [TECHNICAL_ID] drag_handle drag_handle" at bounding box center [578, 421] width 432 height 15
click at [259, 237] on div "pause" at bounding box center [253, 246] width 32 height 23
click at [636, 422] on span "lens" at bounding box center [638, 421] width 5 height 5
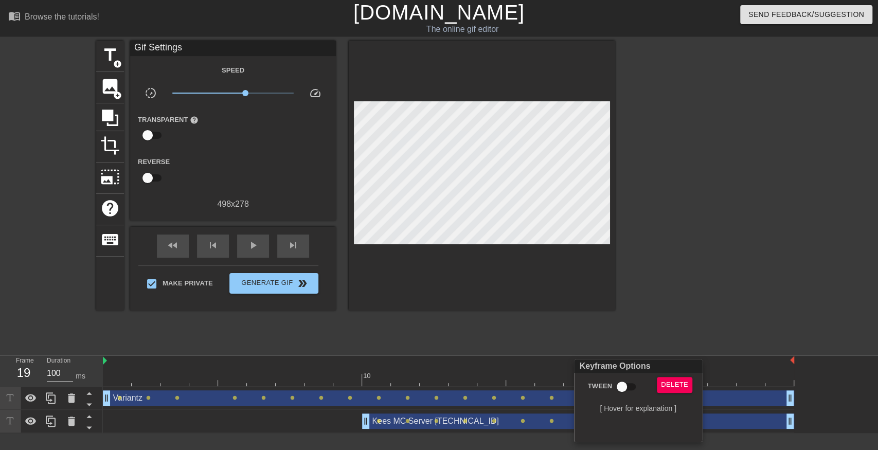
click at [693, 320] on div at bounding box center [439, 225] width 878 height 450
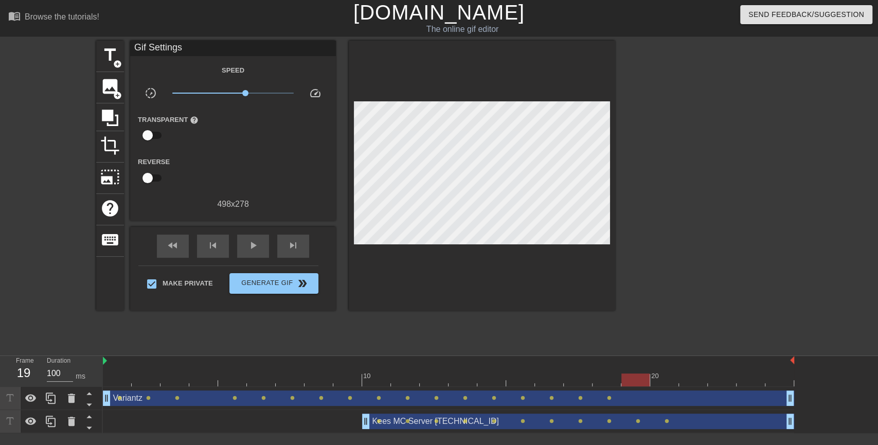
click at [607, 383] on div at bounding box center [448, 379] width 691 height 13
click at [631, 383] on div at bounding box center [448, 379] width 691 height 13
click at [609, 376] on div at bounding box center [448, 379] width 691 height 13
click at [580, 376] on div at bounding box center [448, 379] width 691 height 13
click at [556, 378] on div at bounding box center [448, 379] width 691 height 13
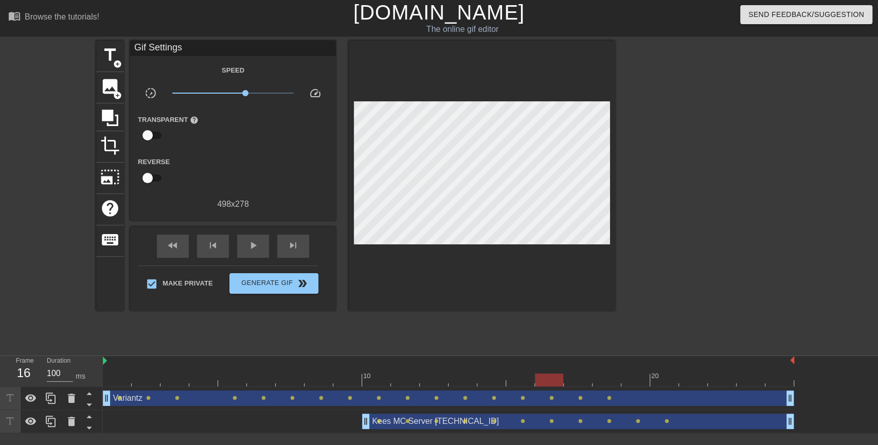
click at [587, 377] on div at bounding box center [448, 379] width 691 height 13
click at [603, 380] on div at bounding box center [448, 379] width 691 height 13
click at [630, 377] on div at bounding box center [448, 379] width 691 height 13
click at [667, 379] on div at bounding box center [448, 379] width 691 height 13
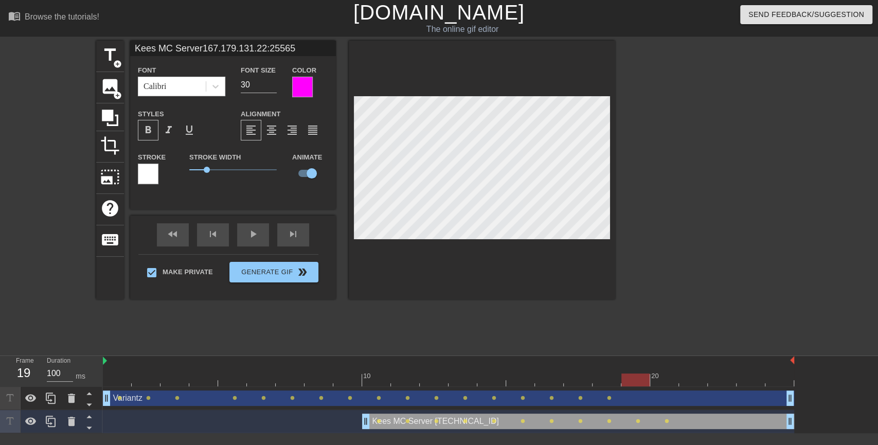
click at [632, 376] on div at bounding box center [448, 379] width 691 height 13
click at [613, 375] on div at bounding box center [448, 379] width 691 height 13
click at [569, 377] on div at bounding box center [448, 379] width 691 height 13
click at [534, 380] on div at bounding box center [448, 379] width 691 height 13
click at [486, 380] on div at bounding box center [448, 379] width 691 height 13
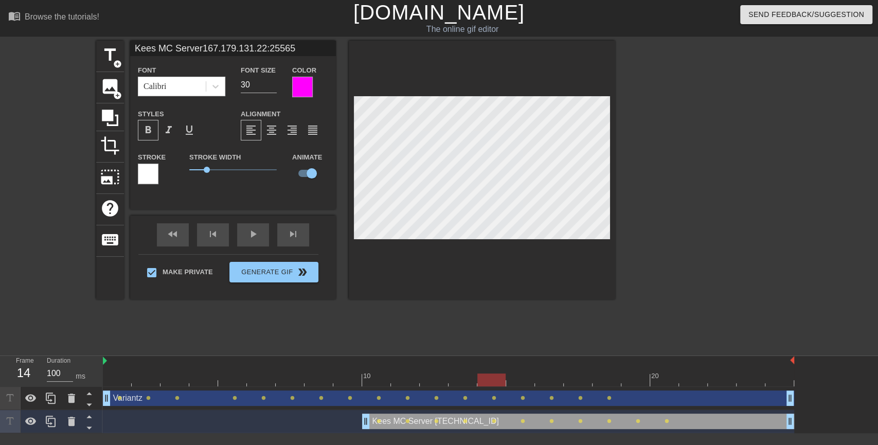
click at [462, 381] on div at bounding box center [448, 379] width 691 height 13
click at [427, 377] on div at bounding box center [448, 379] width 691 height 13
click at [207, 192] on div "Stroke Width 1" at bounding box center [233, 172] width 103 height 43
click at [269, 272] on button "Generate Gif double_arrow" at bounding box center [273, 272] width 89 height 21
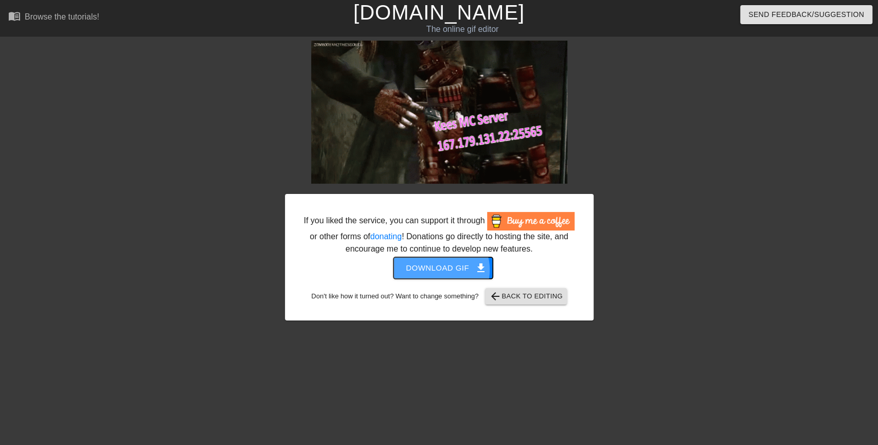
click at [437, 270] on span "Download gif get_app" at bounding box center [443, 267] width 75 height 13
